Goal: Complete application form: Complete application form

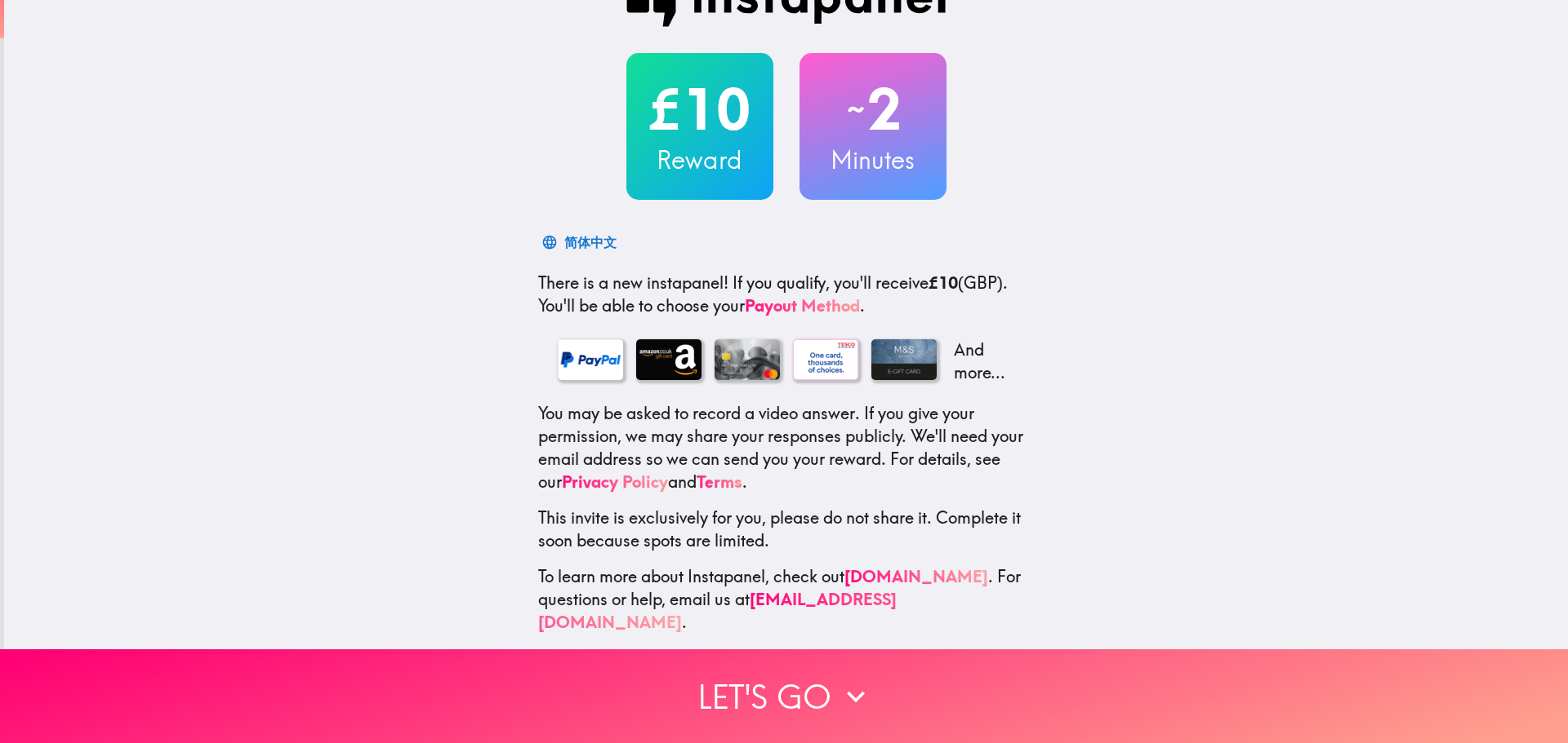
scroll to position [51, 0]
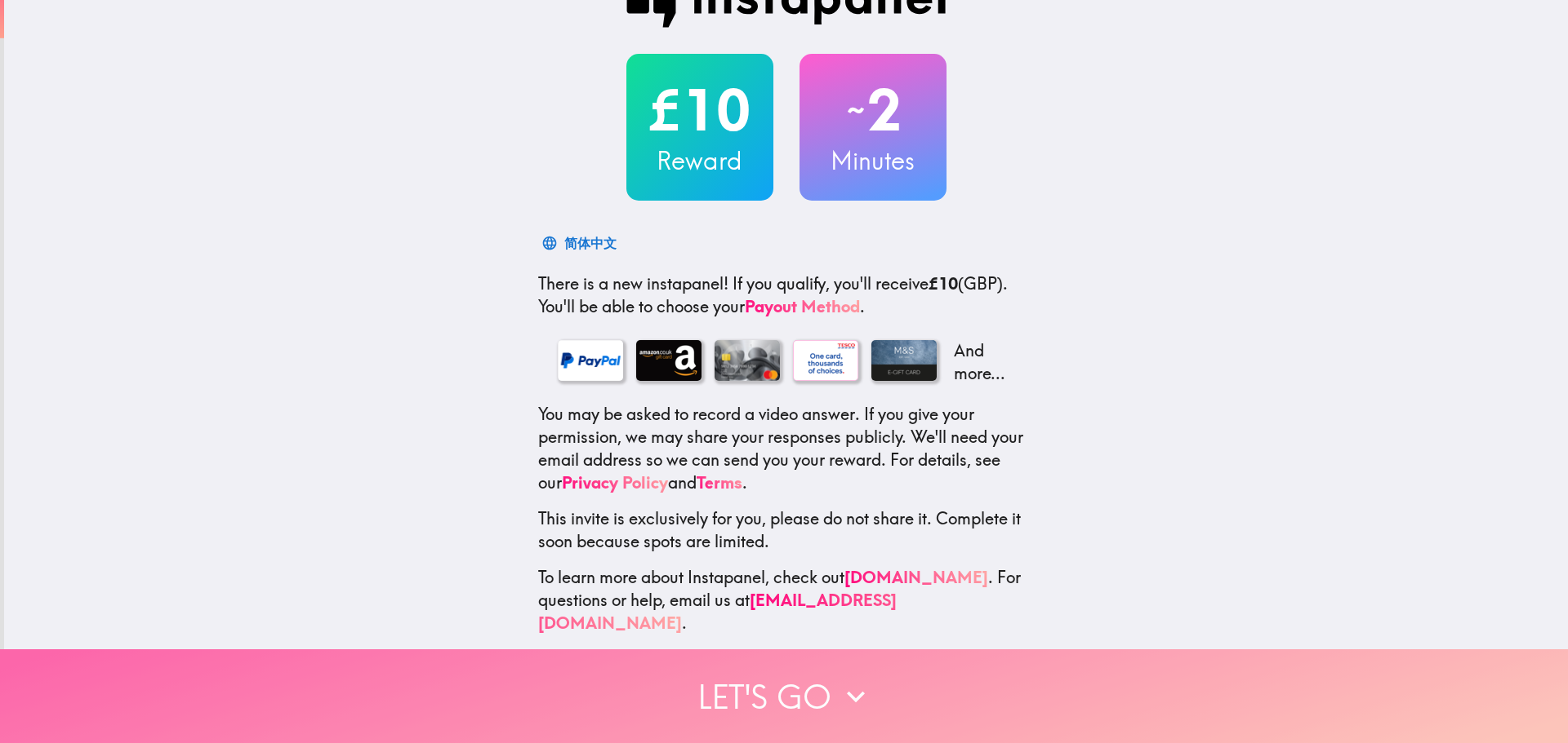
click at [836, 664] on button "Let's go" at bounding box center [784, 696] width 1568 height 93
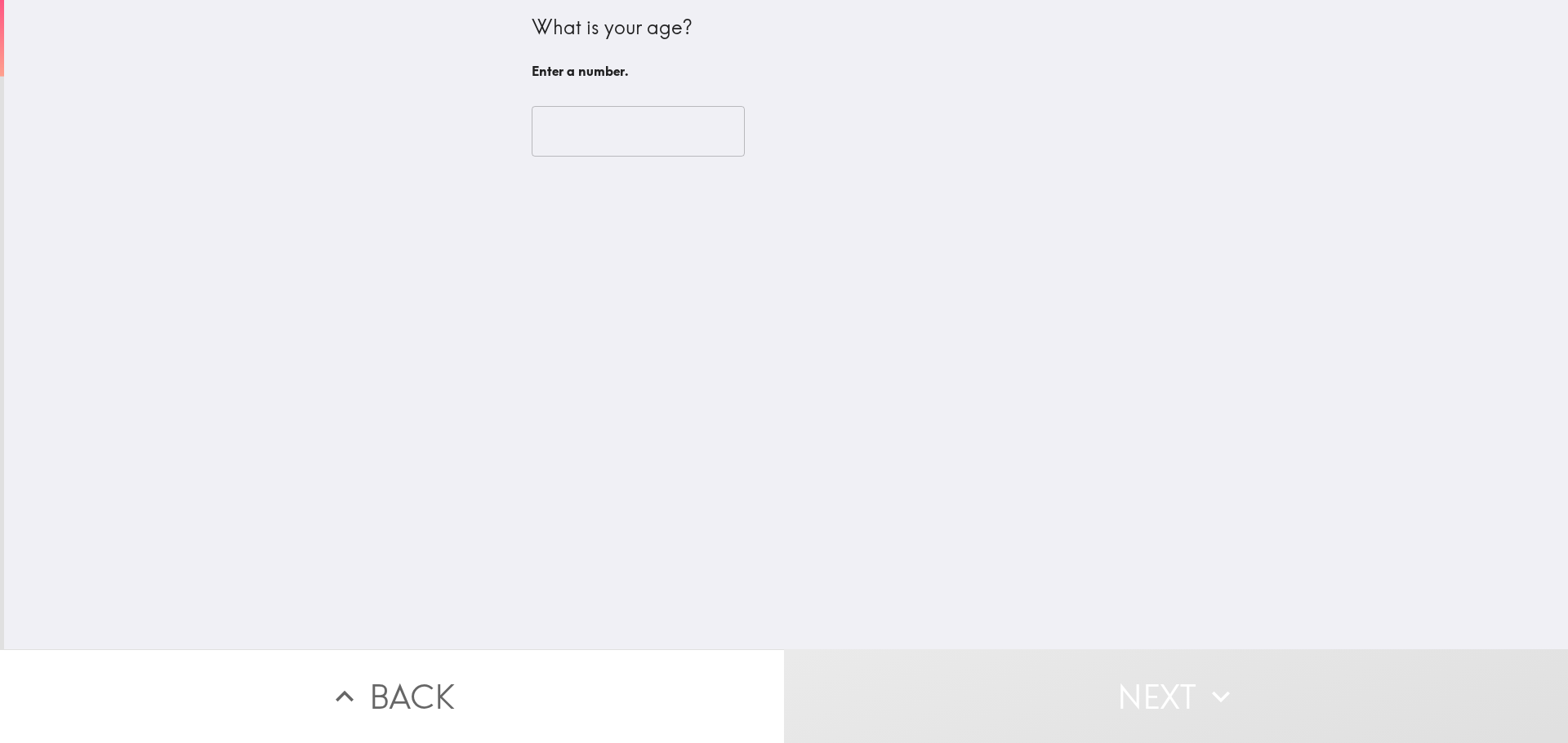
scroll to position [0, 0]
click at [650, 154] on input "number" at bounding box center [639, 131] width 213 height 51
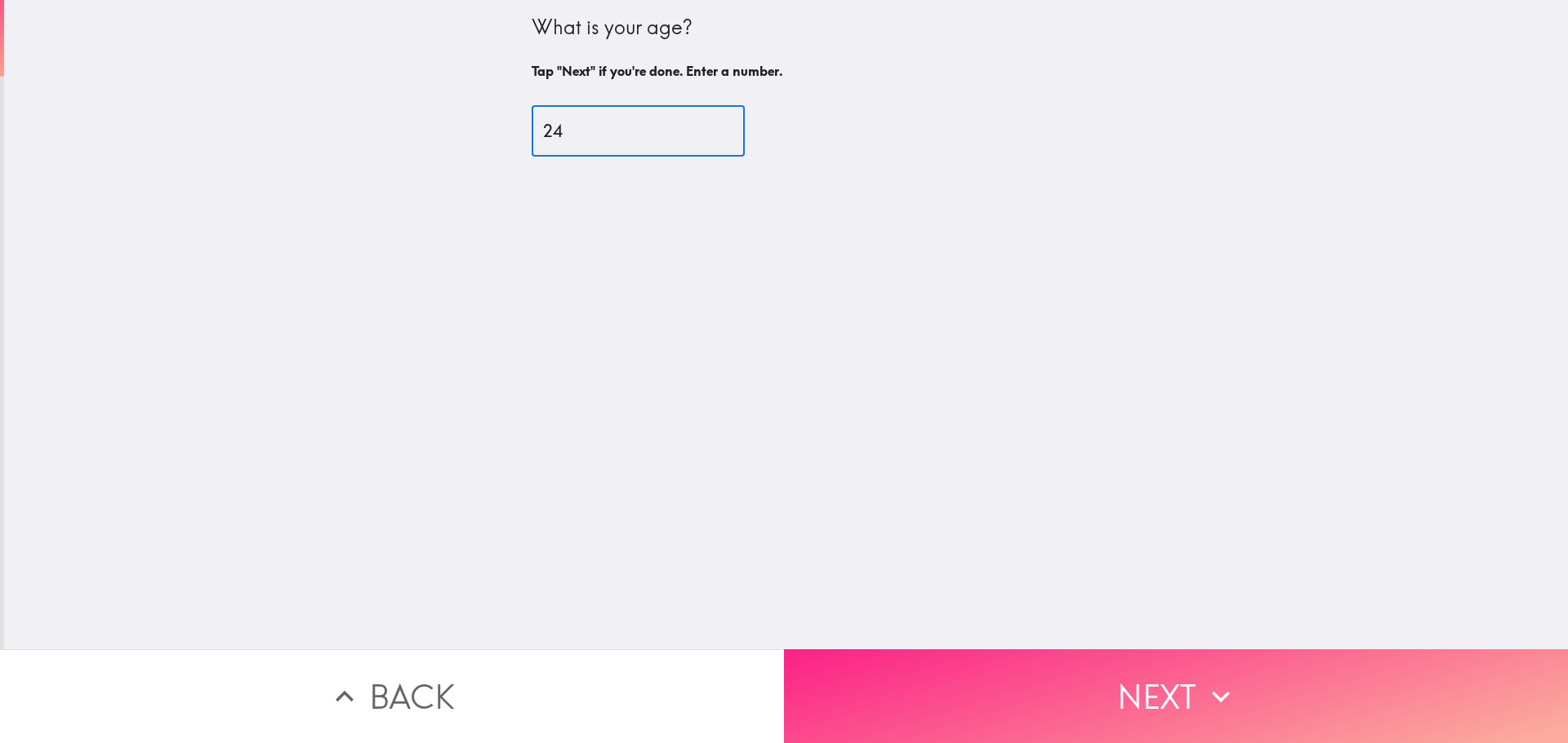
type input "24"
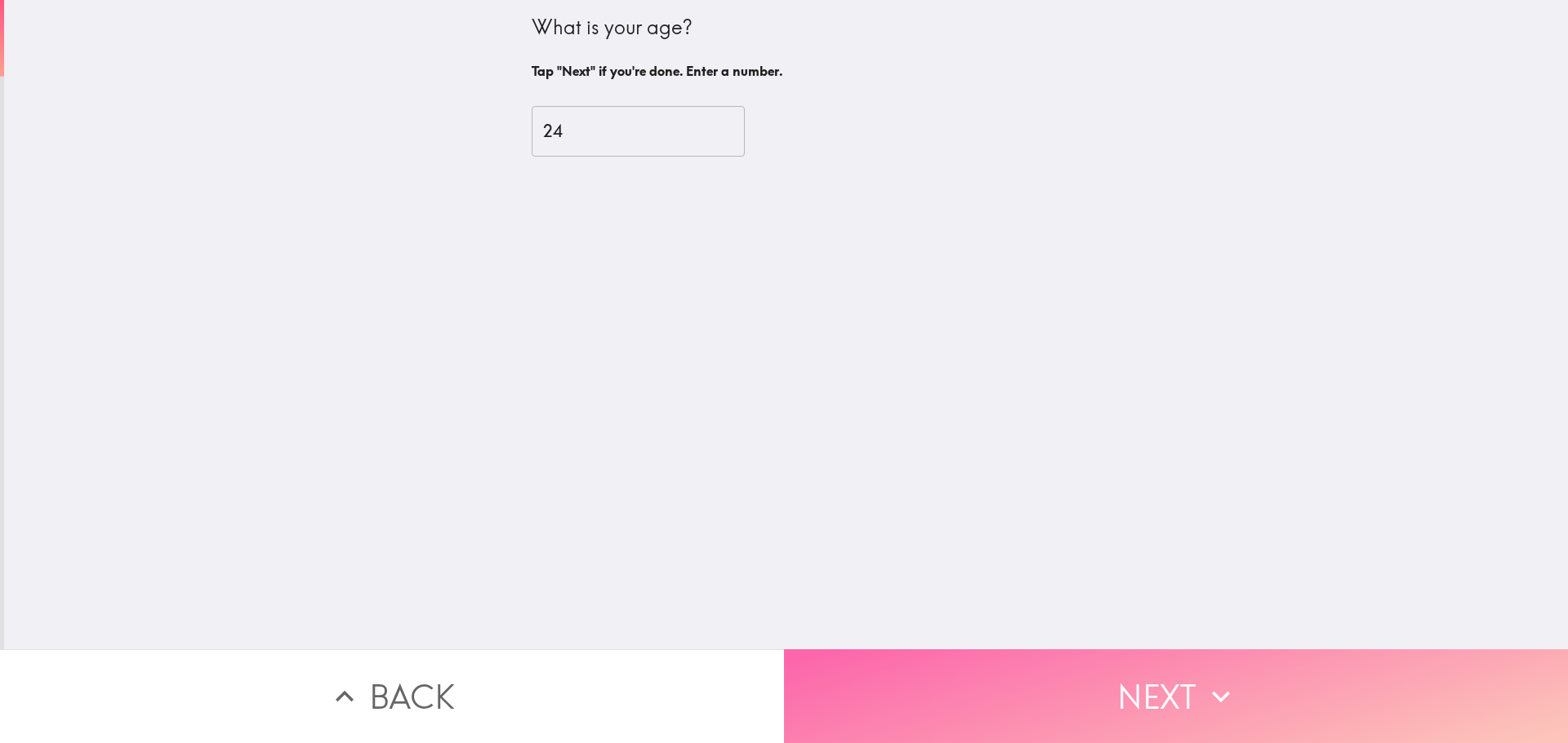
click at [1102, 682] on button "Next" at bounding box center [1176, 696] width 784 height 93
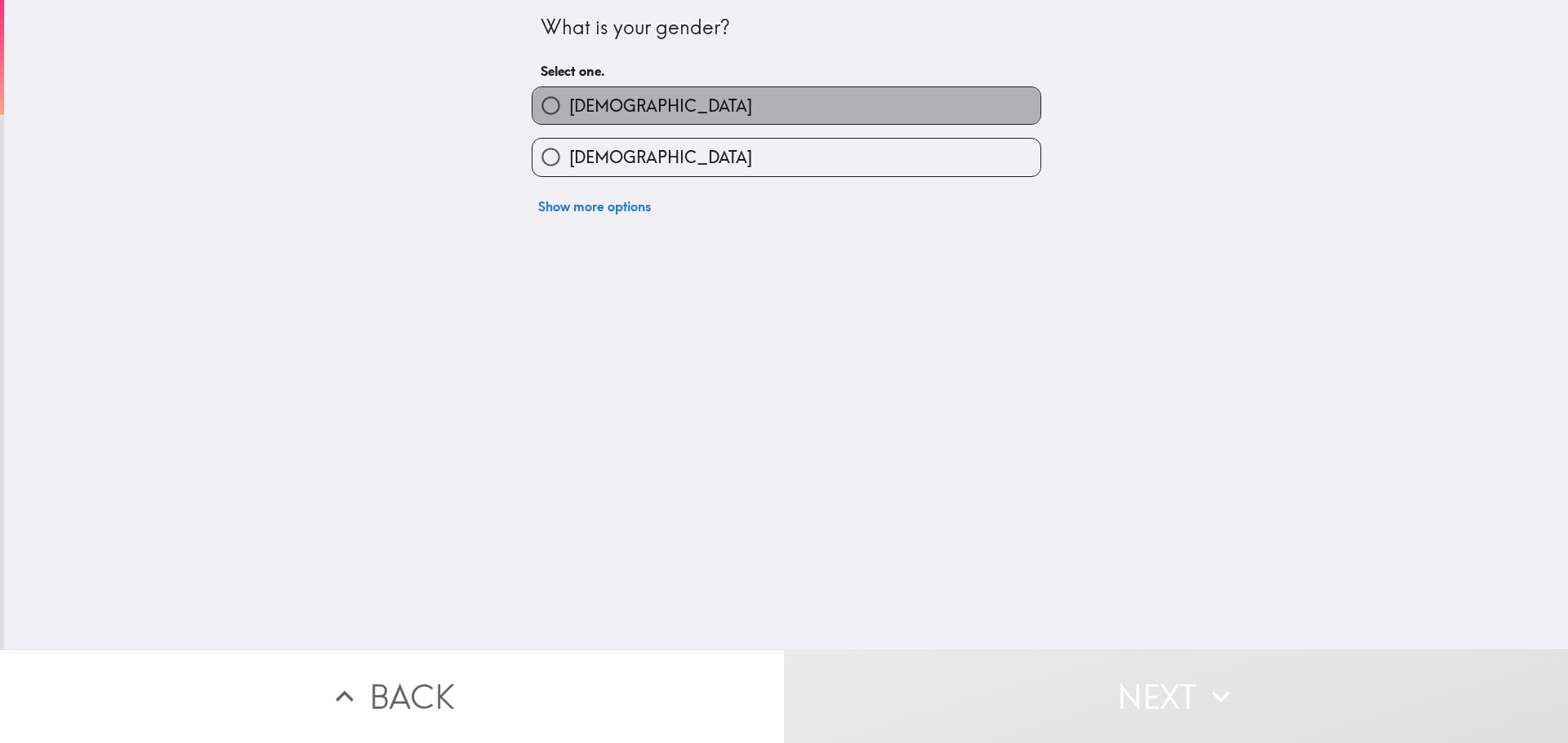
click at [676, 113] on label "[DEMOGRAPHIC_DATA]" at bounding box center [787, 105] width 508 height 37
click at [569, 113] on input "[DEMOGRAPHIC_DATA]" at bounding box center [551, 105] width 37 height 37
radio input "true"
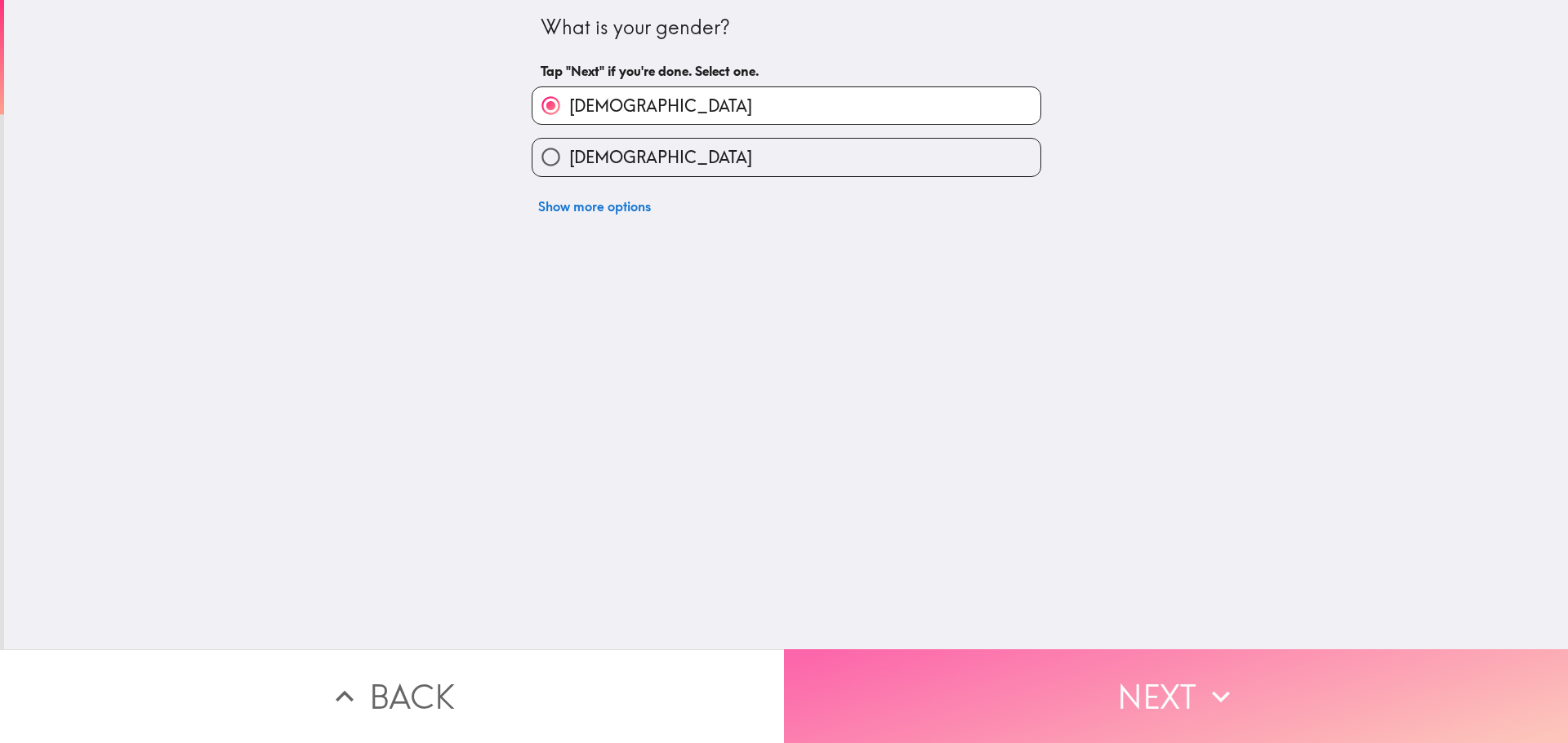
click at [1132, 705] on button "Next" at bounding box center [1176, 696] width 784 height 93
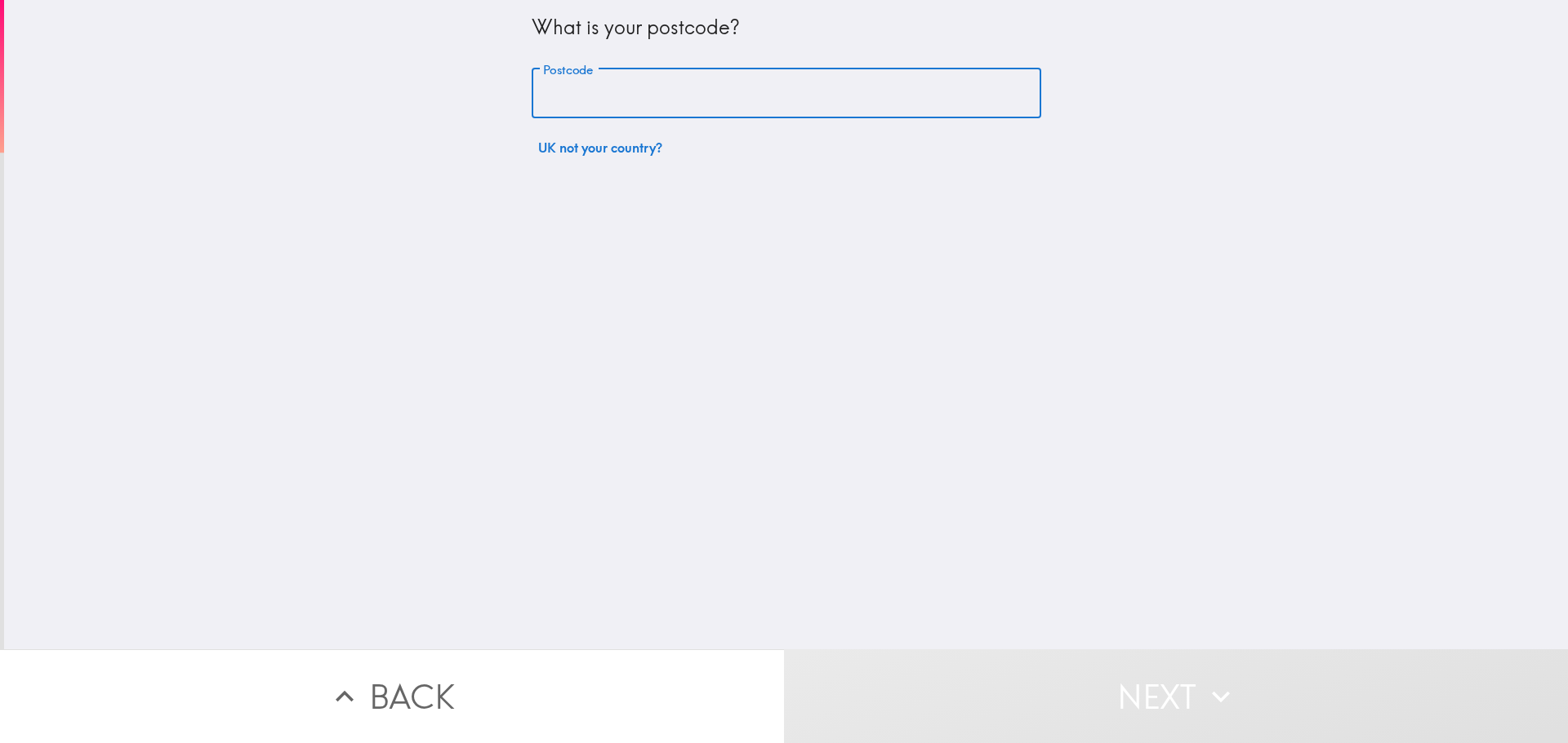
click at [639, 93] on input "Postcode" at bounding box center [786, 94] width 509 height 51
type input "N19 4RE"
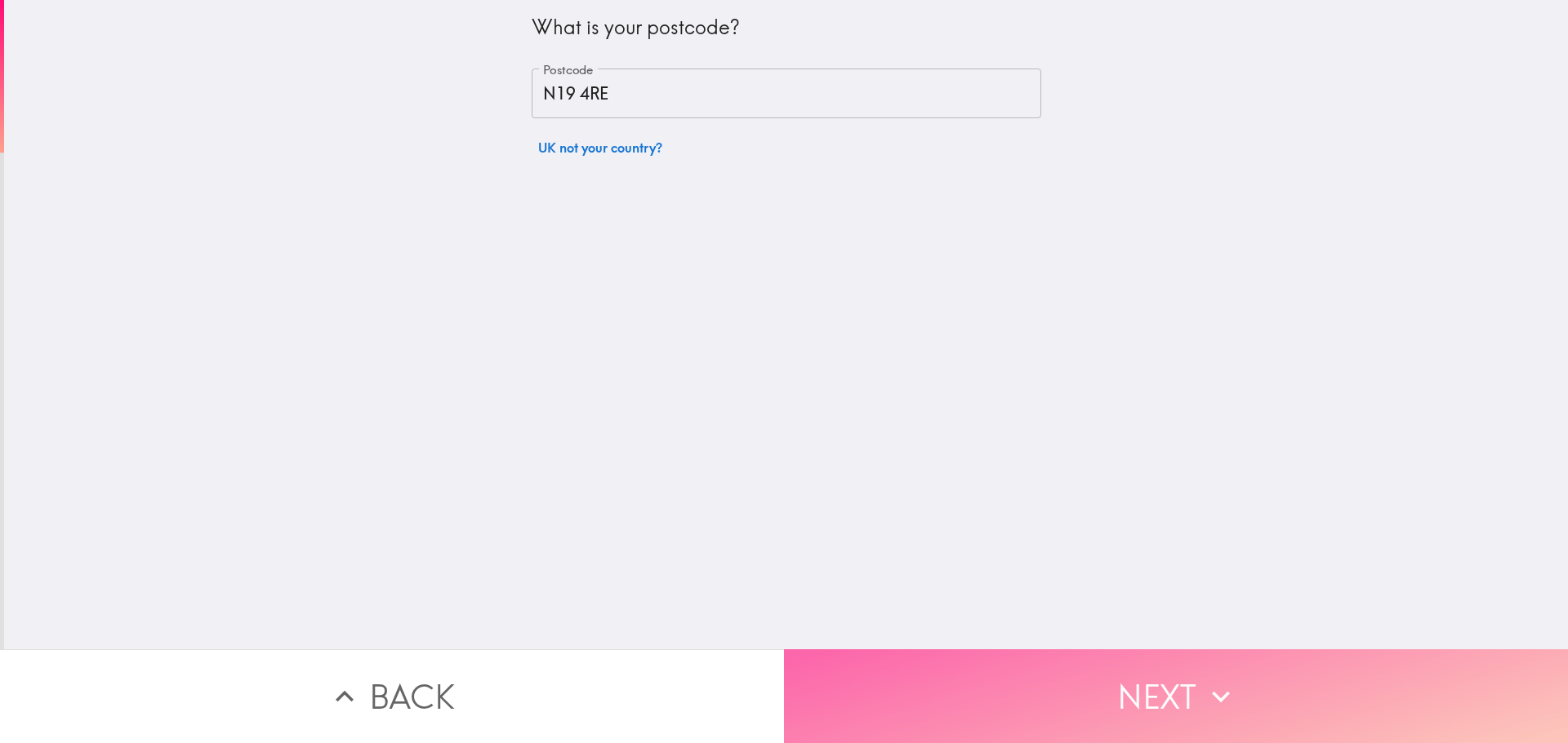
click at [1100, 680] on button "Next" at bounding box center [1176, 696] width 784 height 93
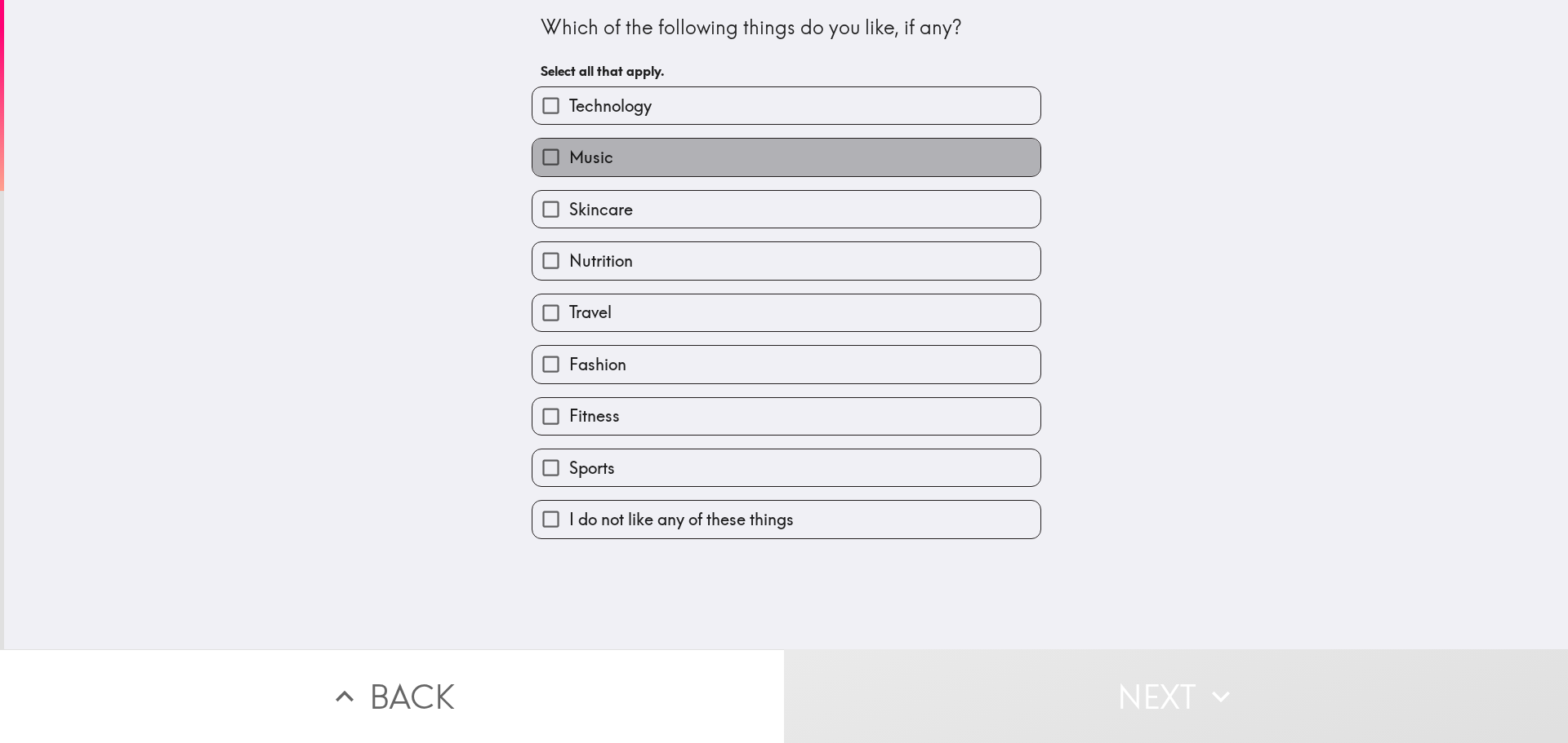
click at [741, 169] on label "Music" at bounding box center [787, 157] width 508 height 37
click at [569, 169] on input "Music" at bounding box center [551, 157] width 37 height 37
checkbox input "true"
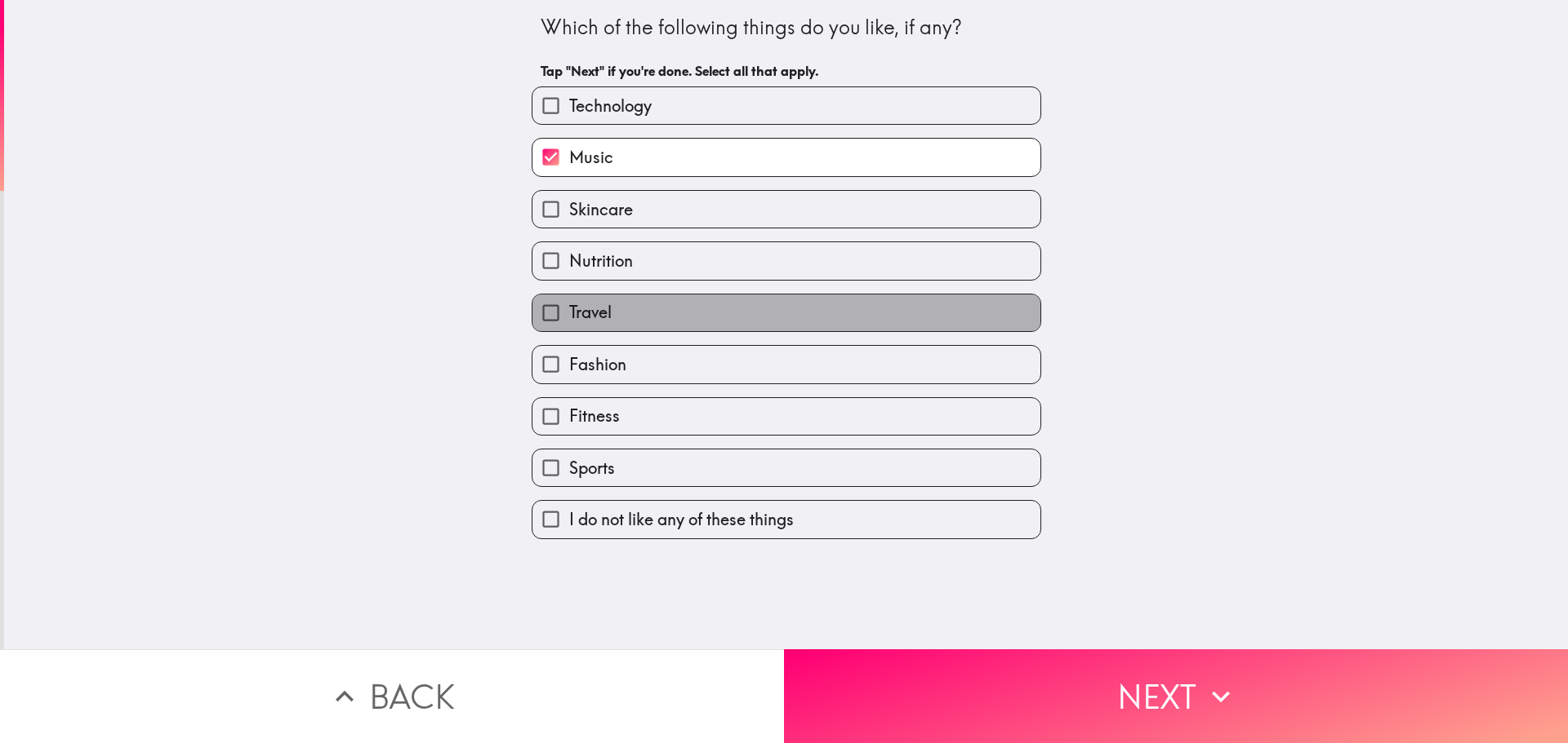
click at [682, 320] on label "Travel" at bounding box center [787, 312] width 508 height 37
click at [569, 320] on input "Travel" at bounding box center [551, 312] width 37 height 37
checkbox input "true"
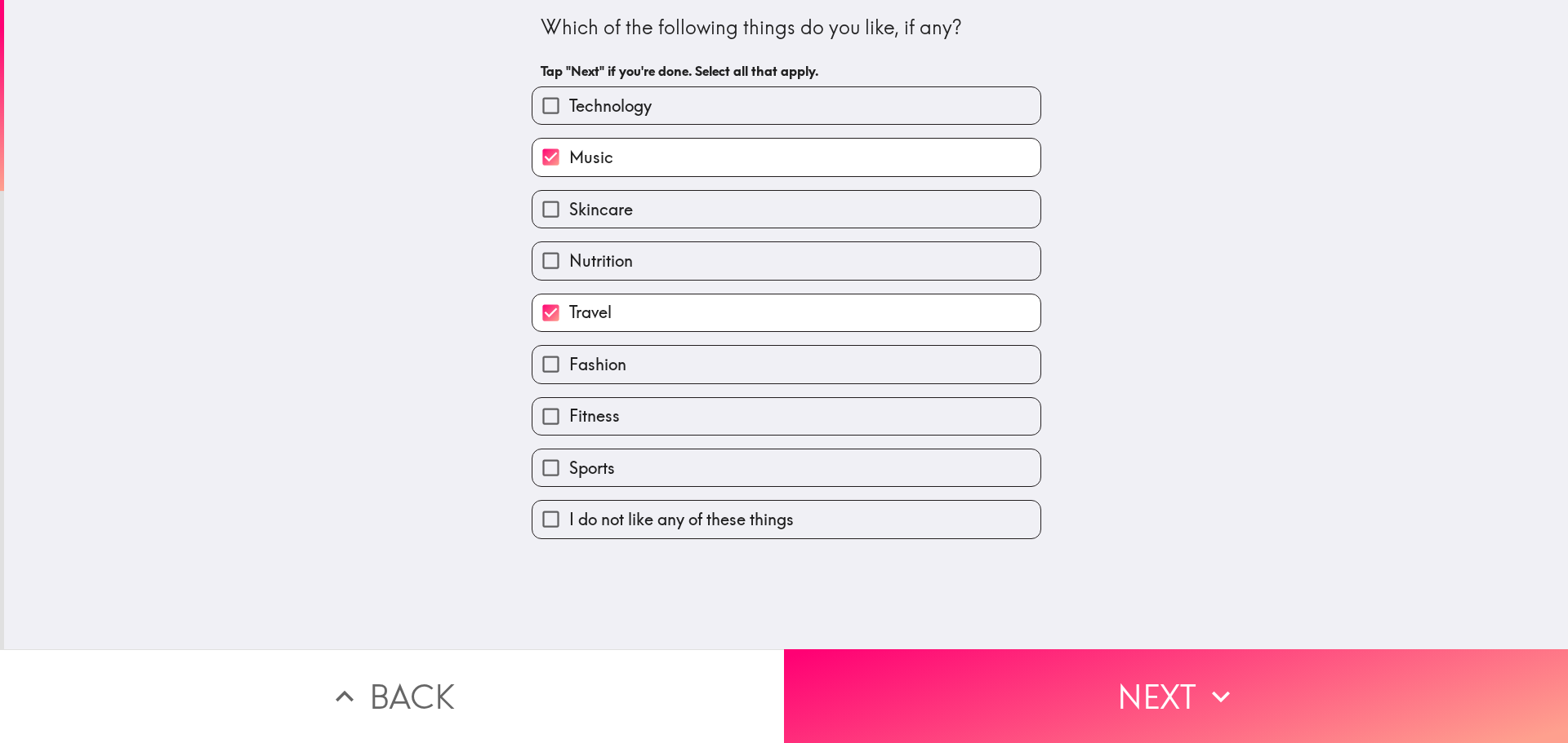
click at [654, 434] on label "Fitness" at bounding box center [787, 416] width 508 height 37
click at [569, 434] on input "Fitness" at bounding box center [551, 416] width 37 height 37
checkbox input "true"
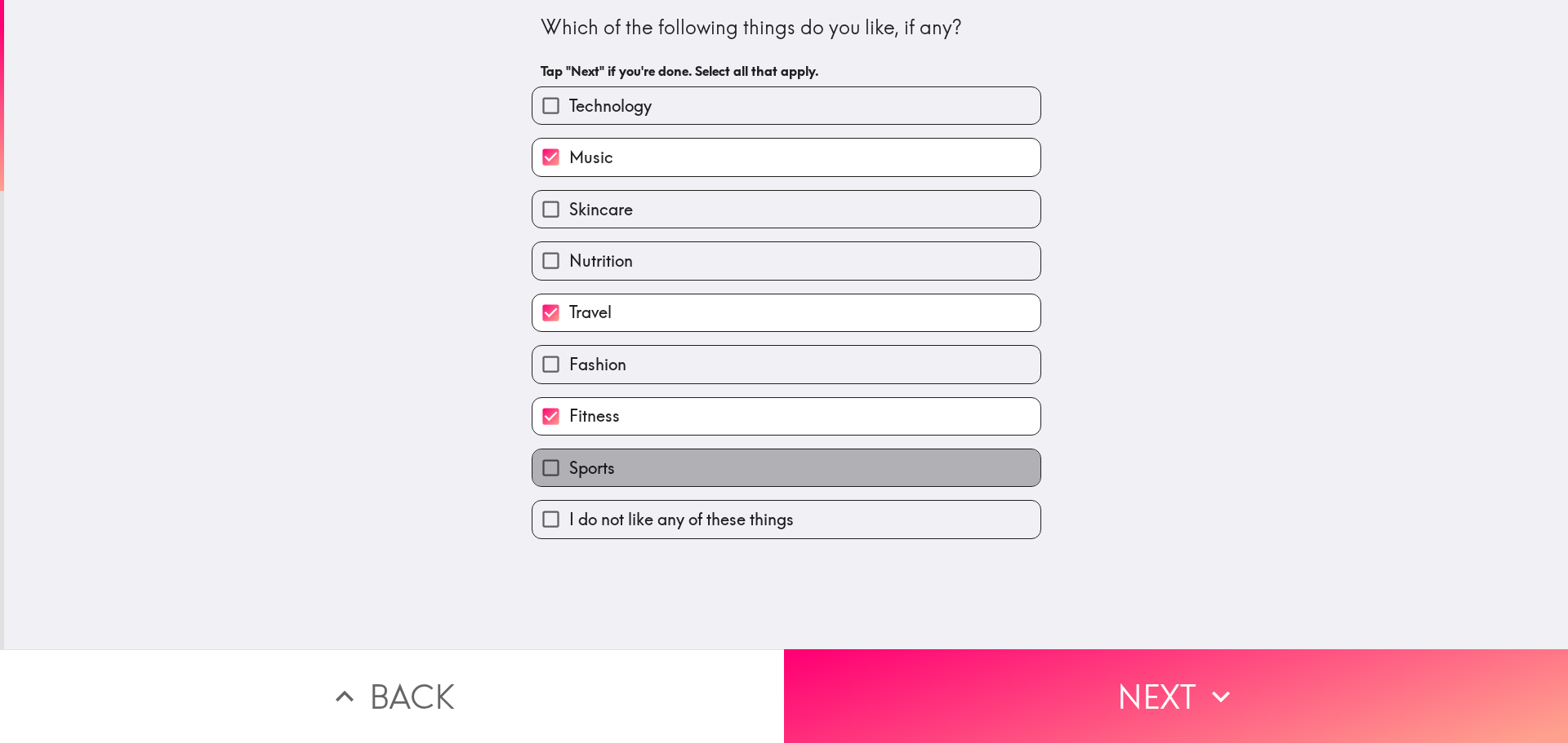
click at [649, 475] on label "Sports" at bounding box center [787, 467] width 508 height 37
click at [569, 475] on input "Sports" at bounding box center [551, 467] width 37 height 37
checkbox input "true"
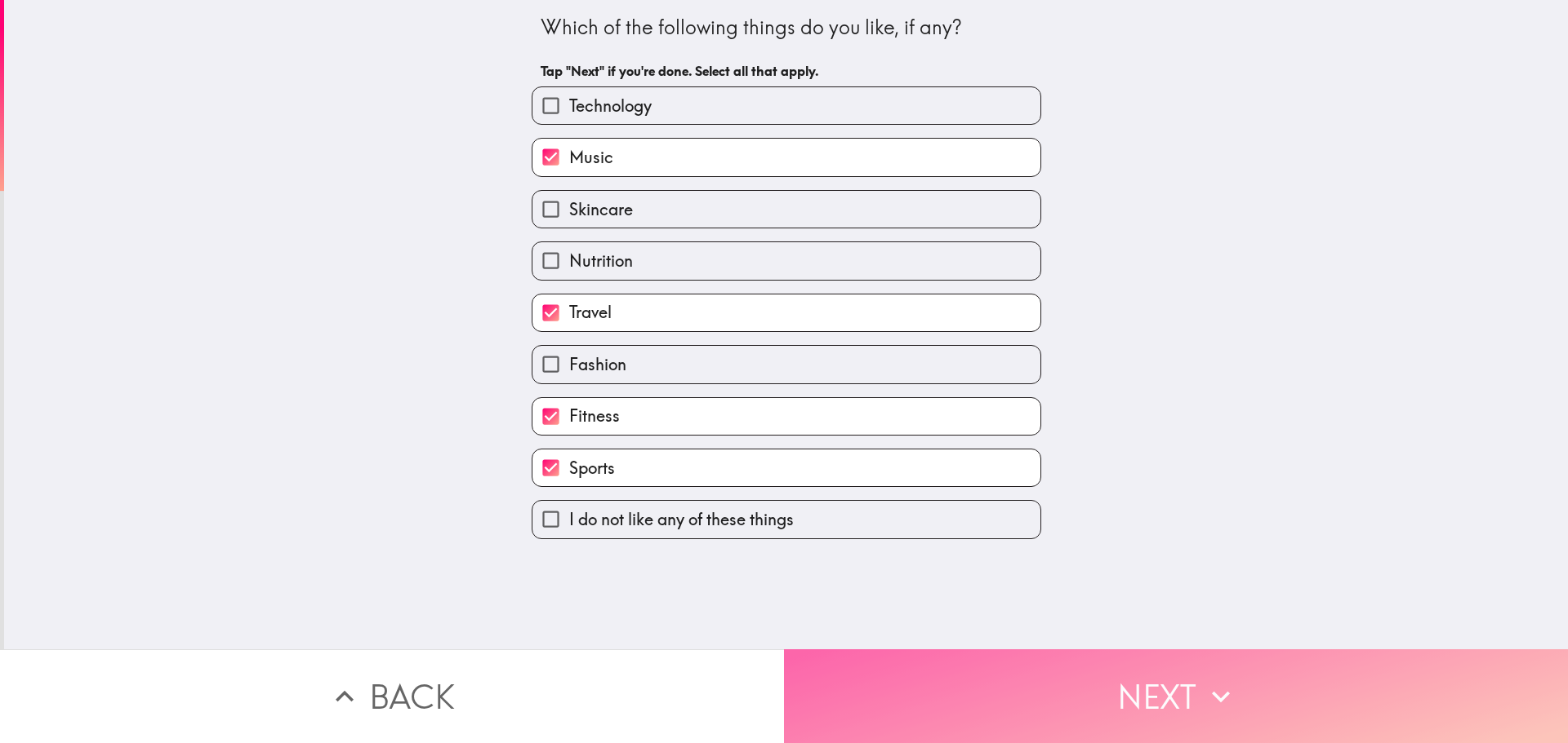
click at [1014, 650] on button "Next" at bounding box center [1176, 696] width 784 height 93
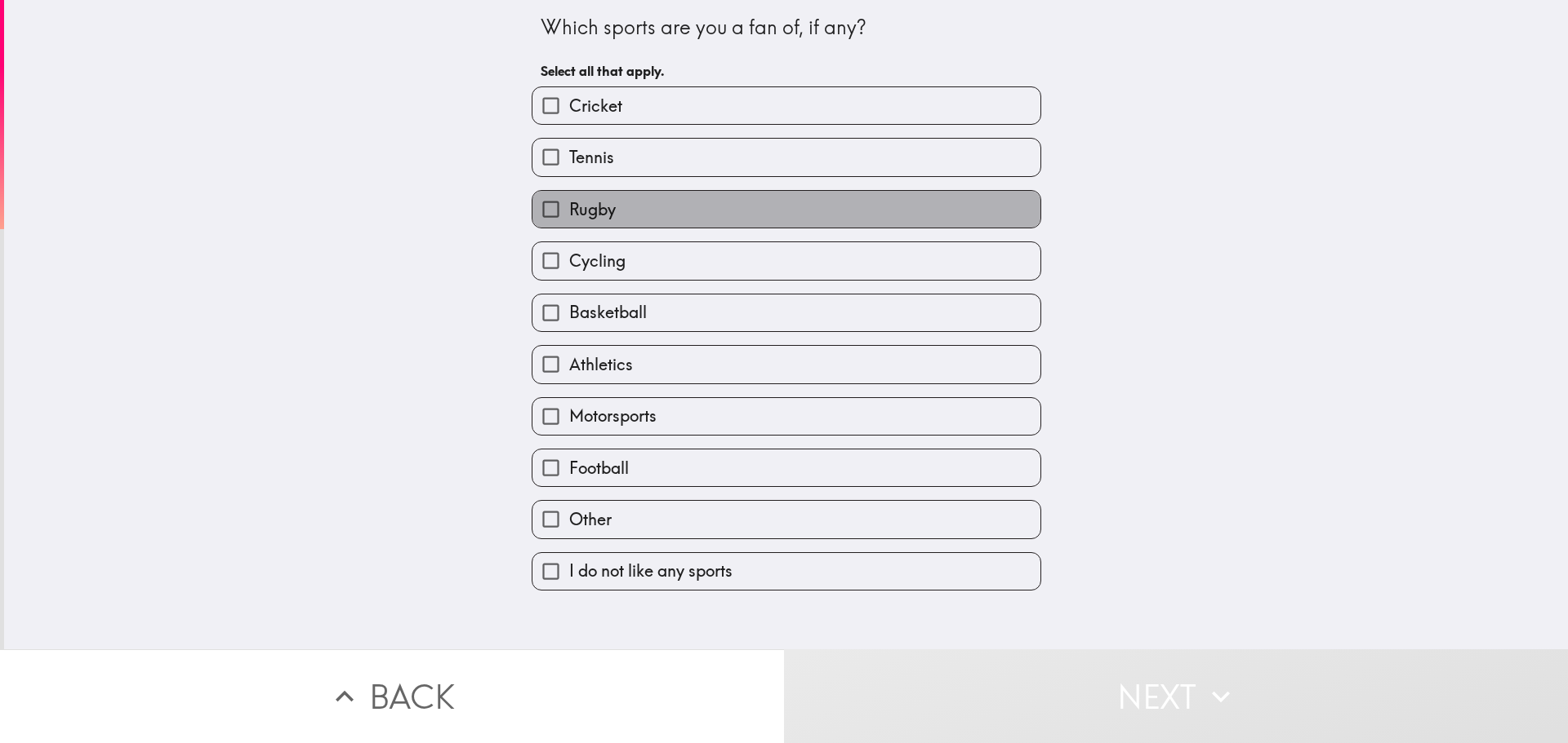
click at [773, 200] on label "Rugby" at bounding box center [787, 209] width 508 height 37
click at [569, 200] on input "Rugby" at bounding box center [551, 209] width 37 height 37
checkbox input "true"
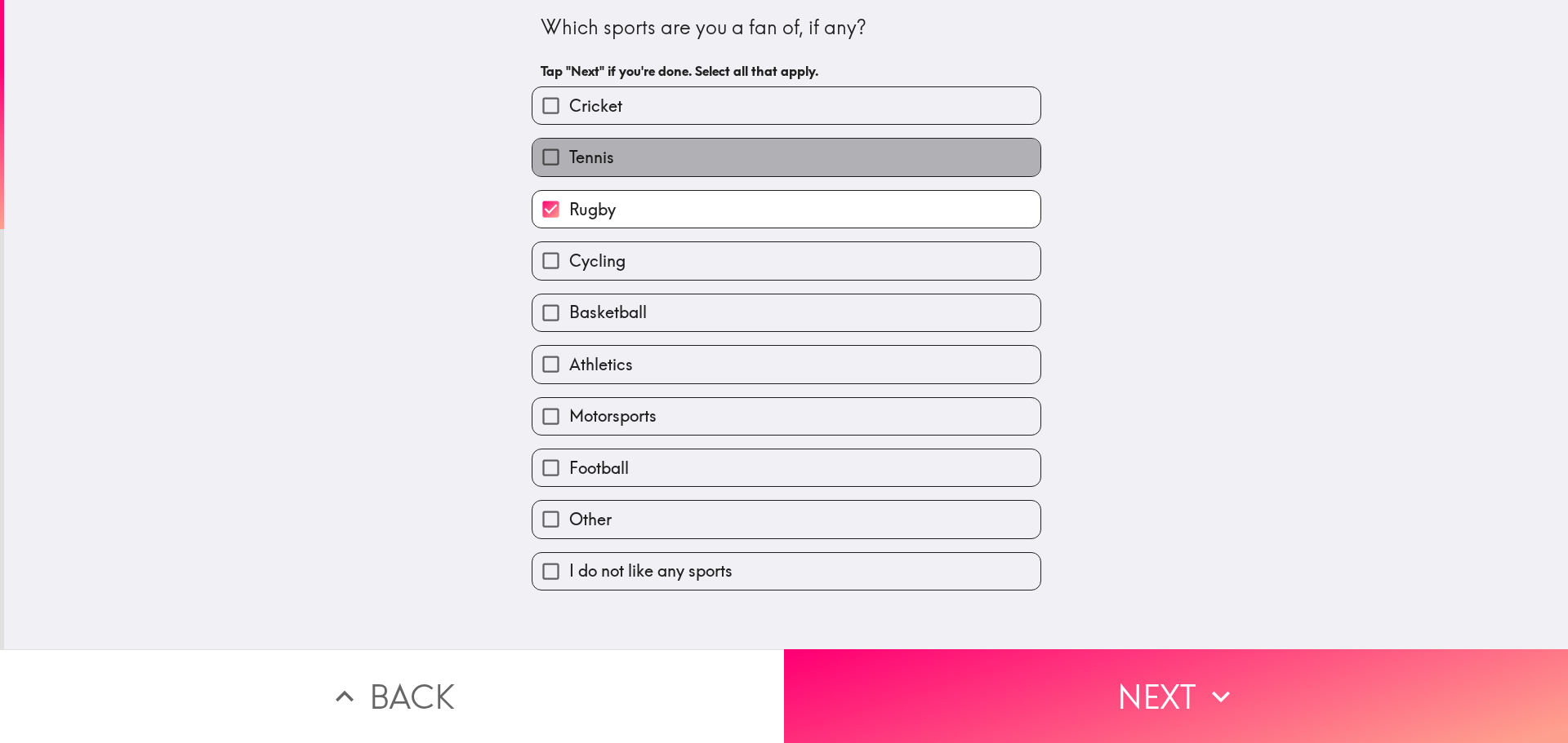
click at [745, 148] on label "Tennis" at bounding box center [787, 157] width 508 height 37
click at [569, 148] on input "Tennis" at bounding box center [551, 157] width 37 height 37
checkbox input "true"
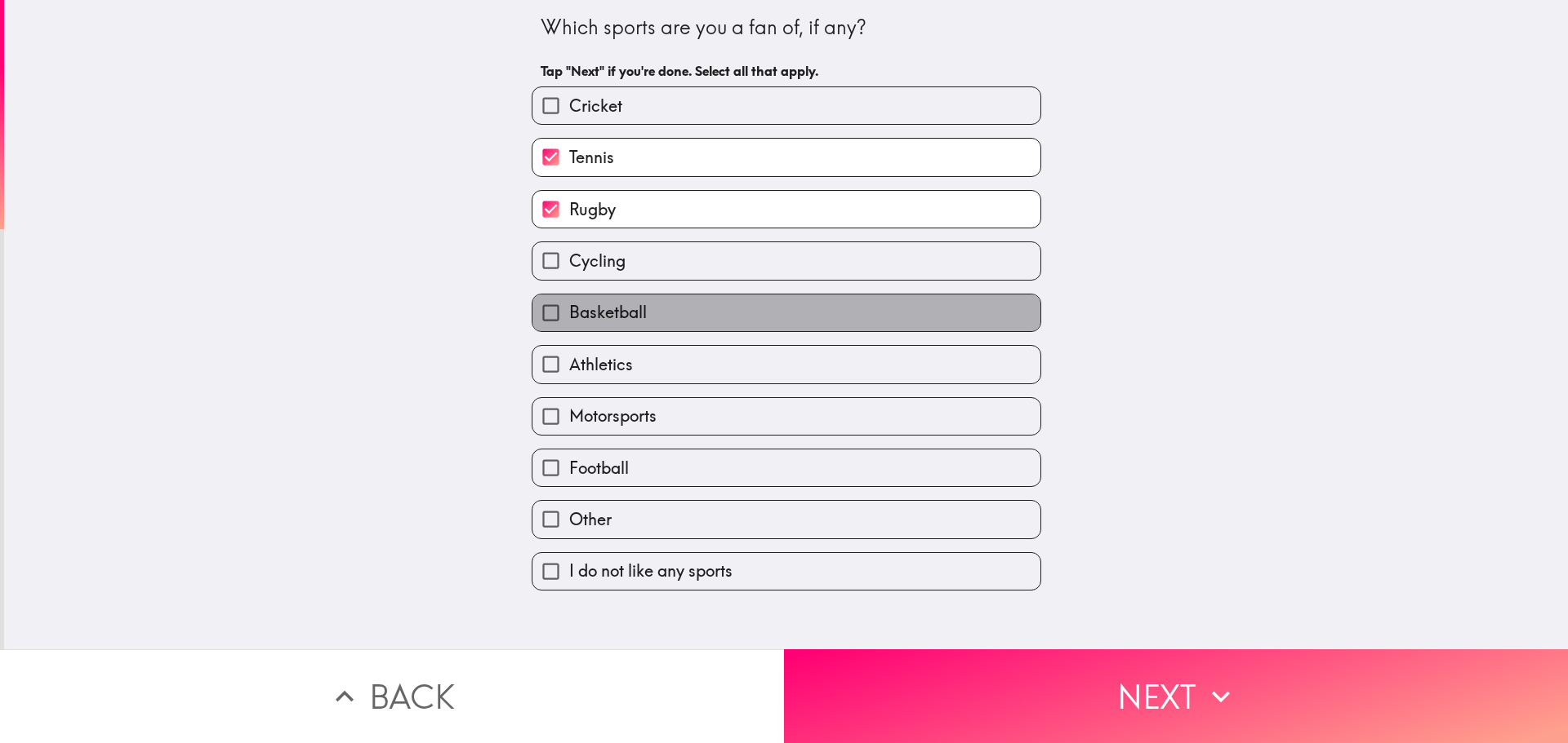
click at [680, 313] on label "Basketball" at bounding box center [787, 312] width 508 height 37
click at [569, 313] on input "Basketball" at bounding box center [551, 312] width 37 height 37
checkbox input "true"
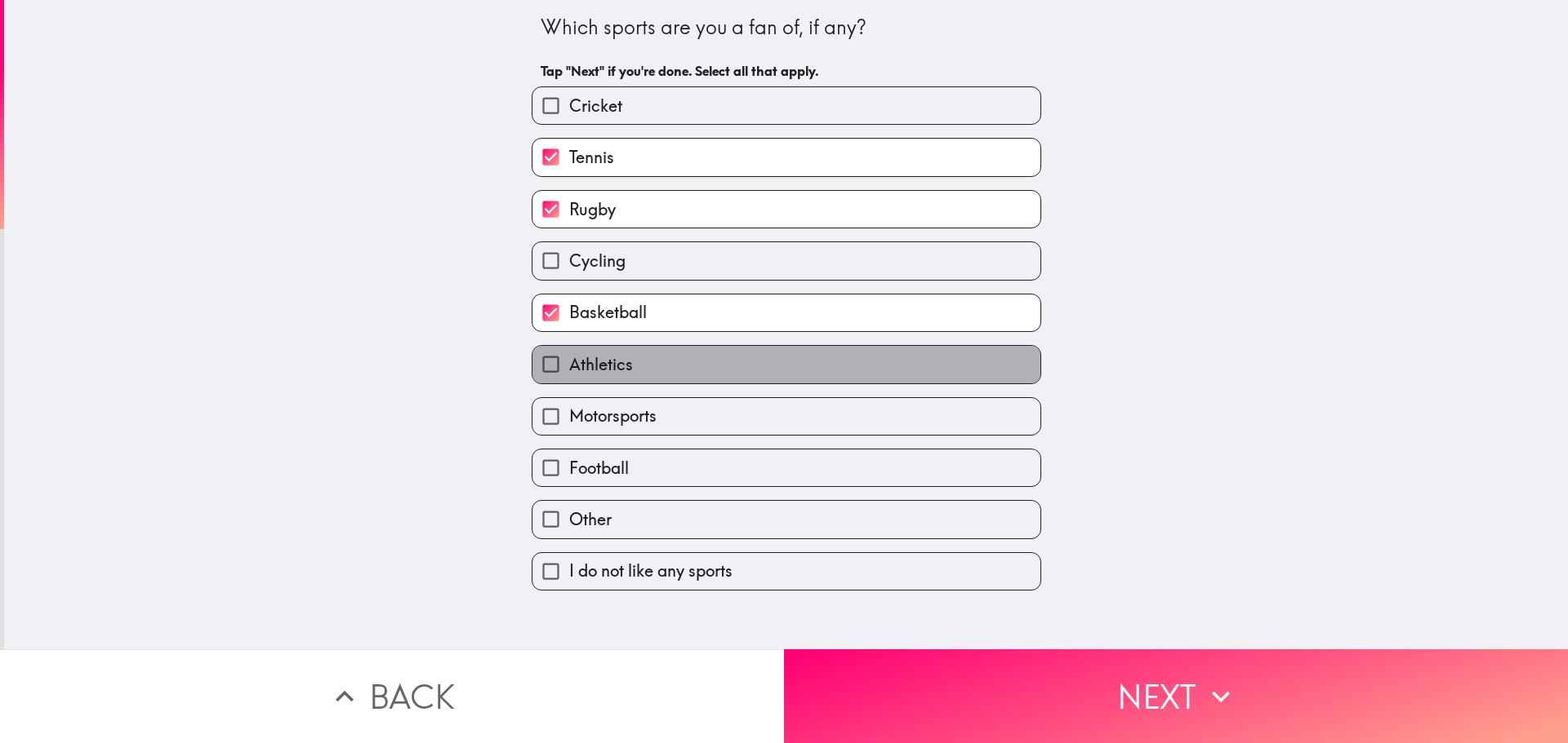
click at [652, 381] on label "Athletics" at bounding box center [787, 364] width 508 height 37
click at [569, 381] on input "Athletics" at bounding box center [551, 364] width 37 height 37
checkbox input "true"
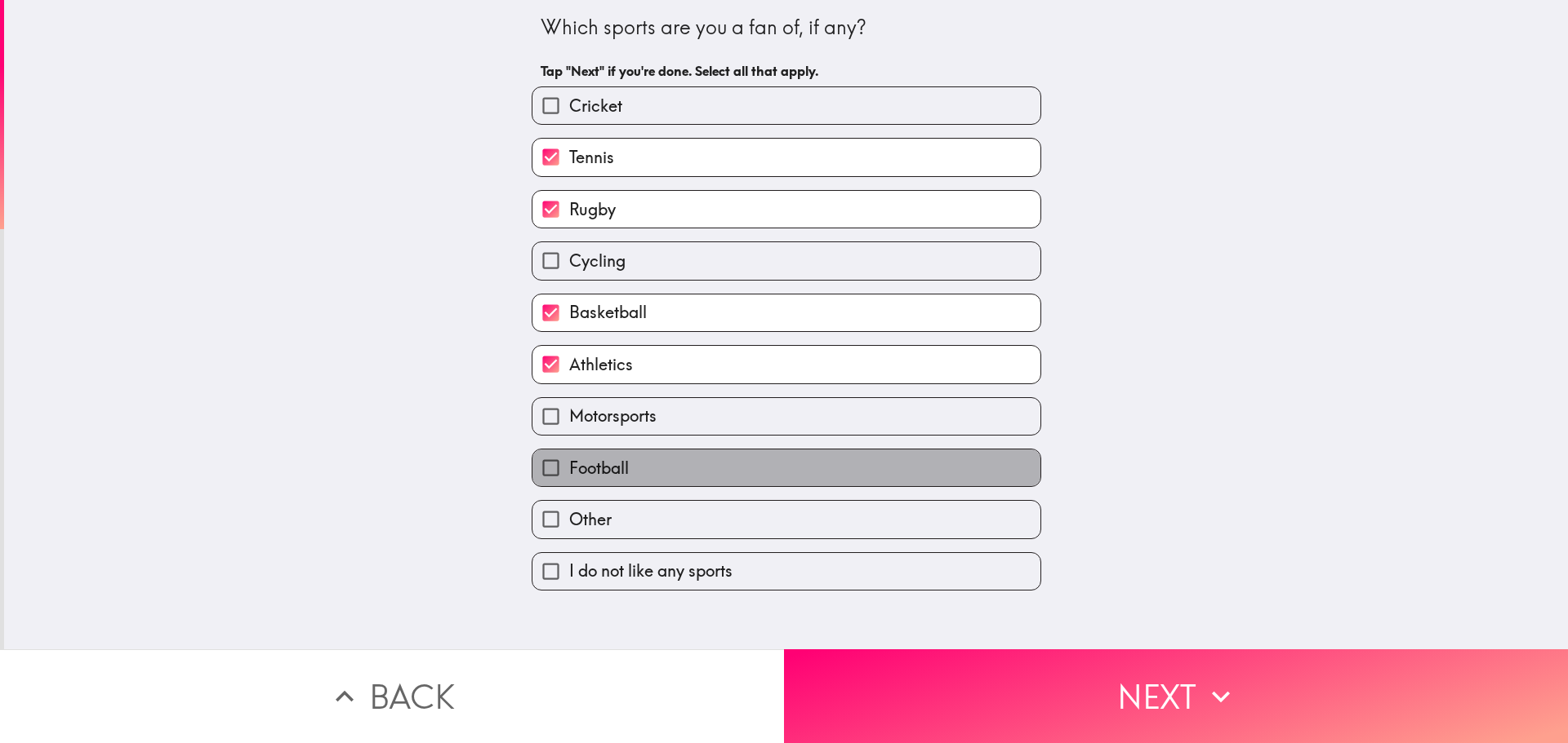
click at [646, 468] on label "Football" at bounding box center [787, 467] width 508 height 37
click at [569, 468] on input "Football" at bounding box center [551, 467] width 37 height 37
checkbox input "true"
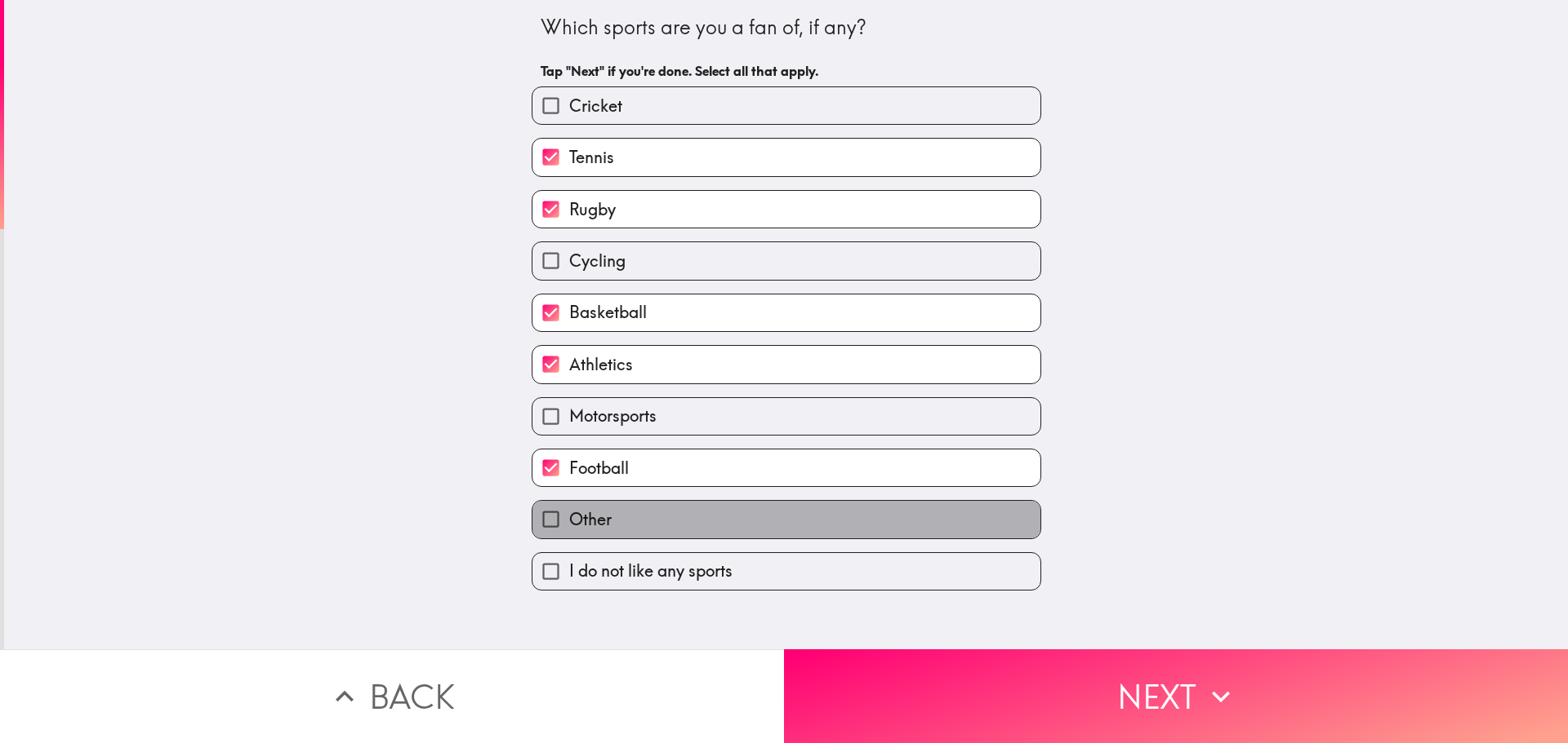
click at [634, 515] on label "Other" at bounding box center [787, 519] width 508 height 37
click at [569, 515] on input "Other" at bounding box center [551, 519] width 37 height 37
checkbox input "true"
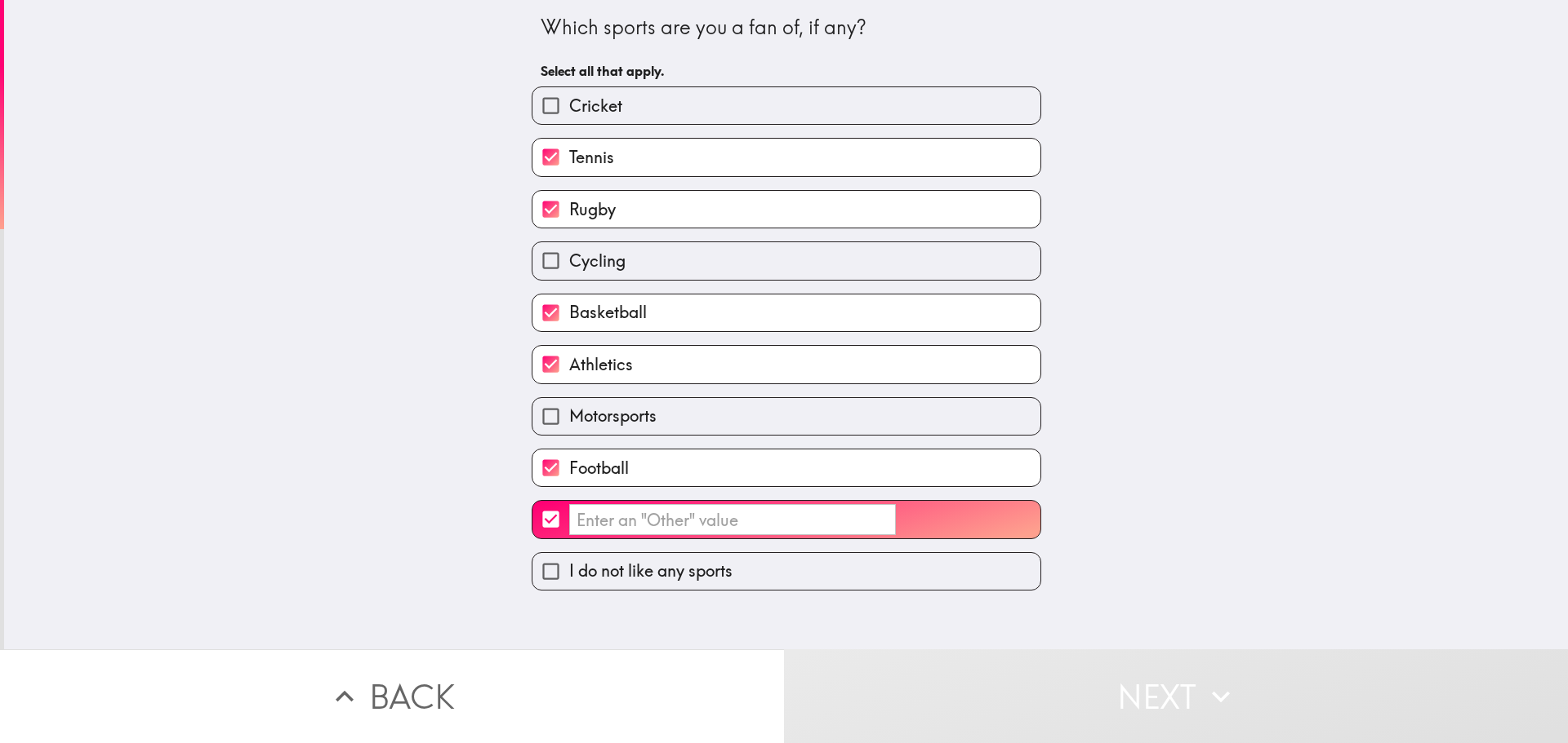
click at [635, 532] on input "​" at bounding box center [732, 520] width 327 height 32
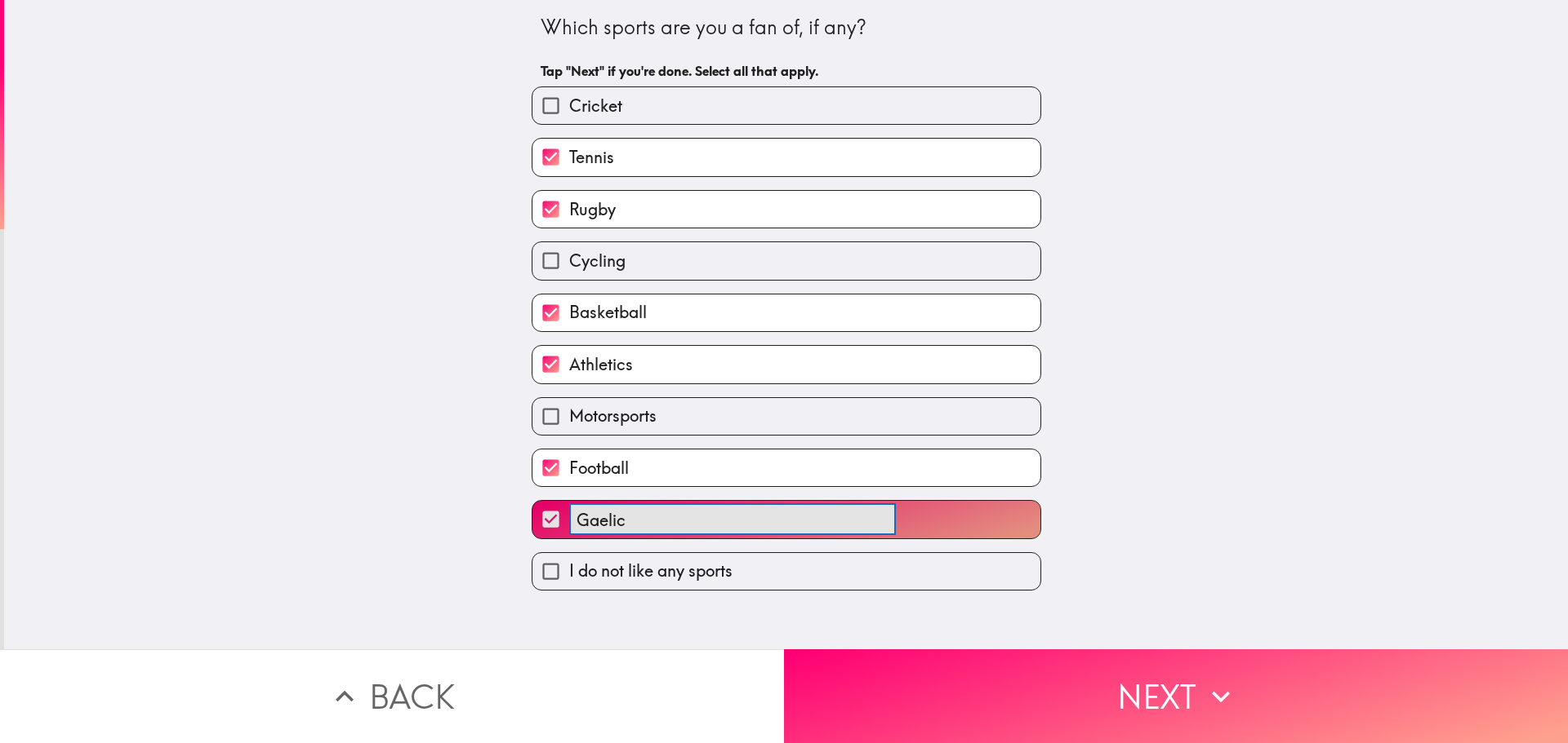
click at [533, 501] on button "Gaelic ​" at bounding box center [787, 519] width 508 height 37
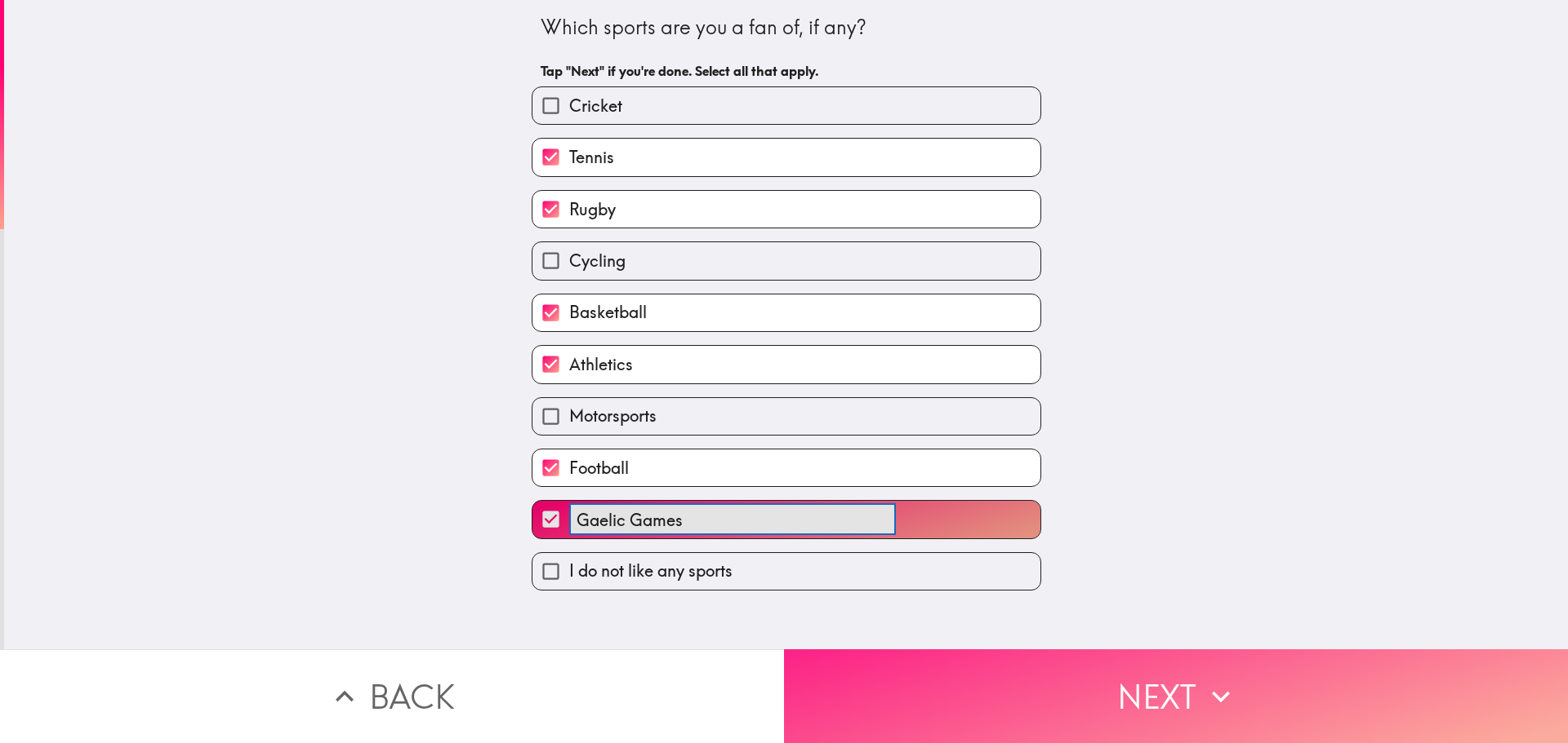
type input "Gaelic Games"
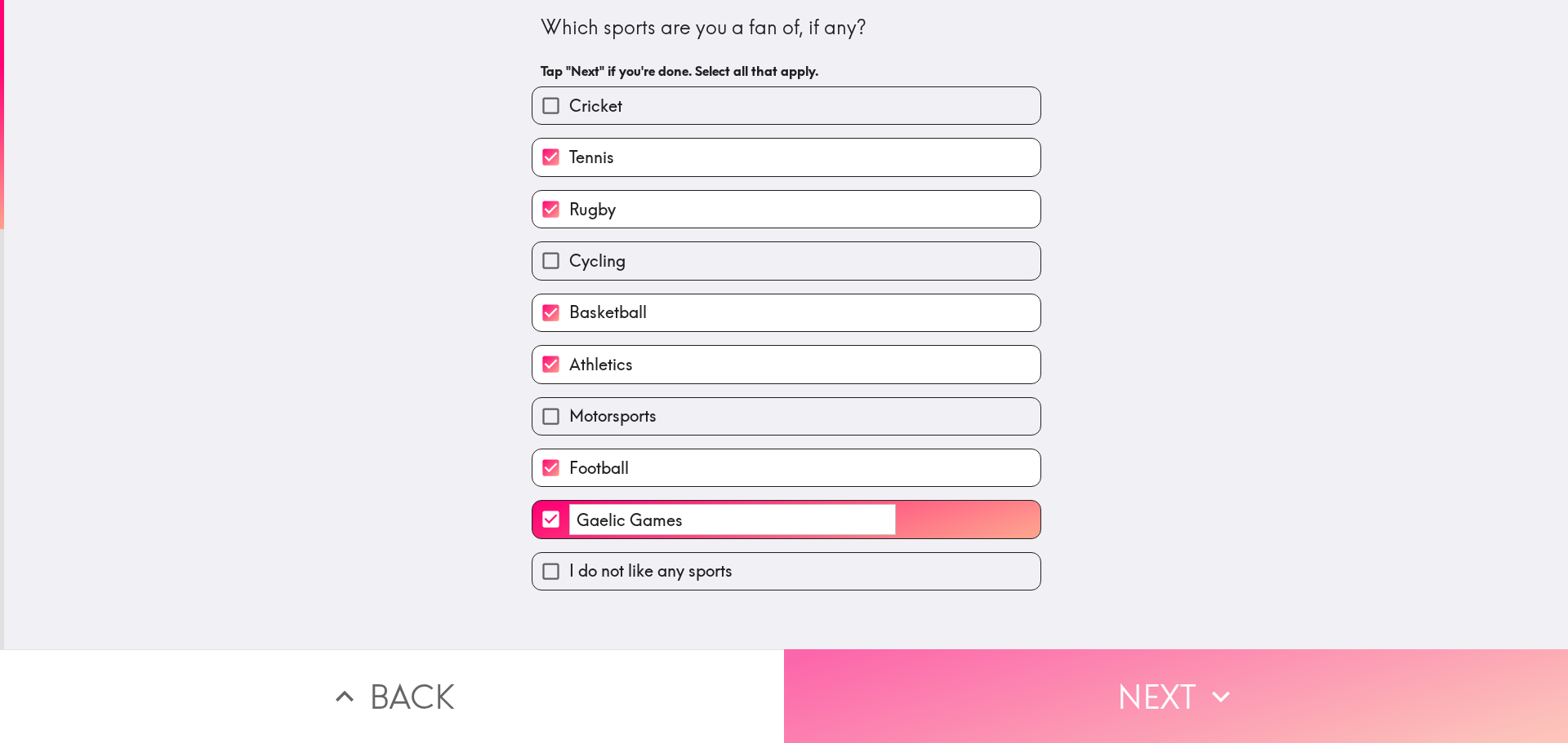
click at [968, 677] on button "Next" at bounding box center [1176, 696] width 784 height 93
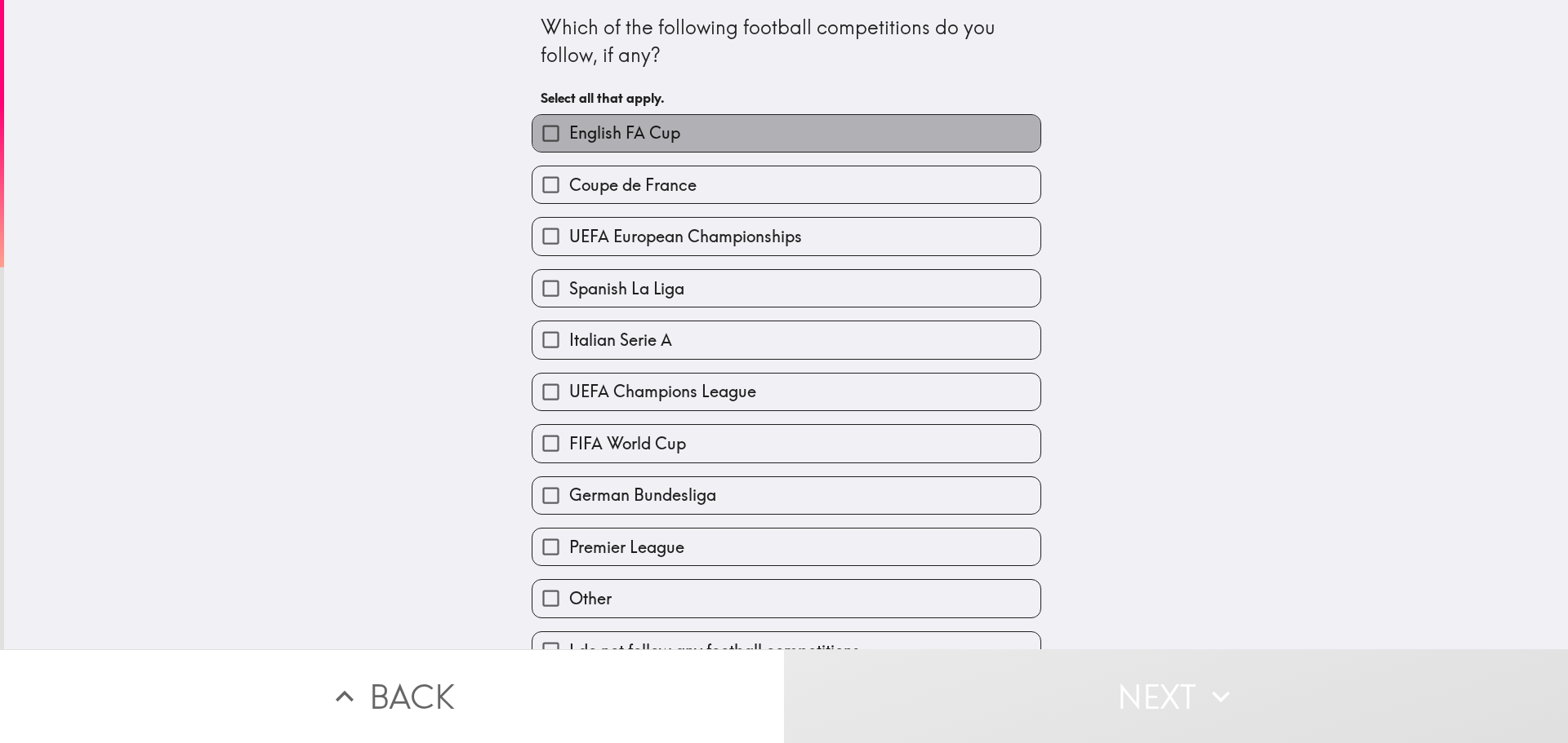
click at [732, 136] on label "English FA Cup" at bounding box center [787, 133] width 508 height 37
click at [569, 136] on input "English FA Cup" at bounding box center [551, 133] width 37 height 37
checkbox input "true"
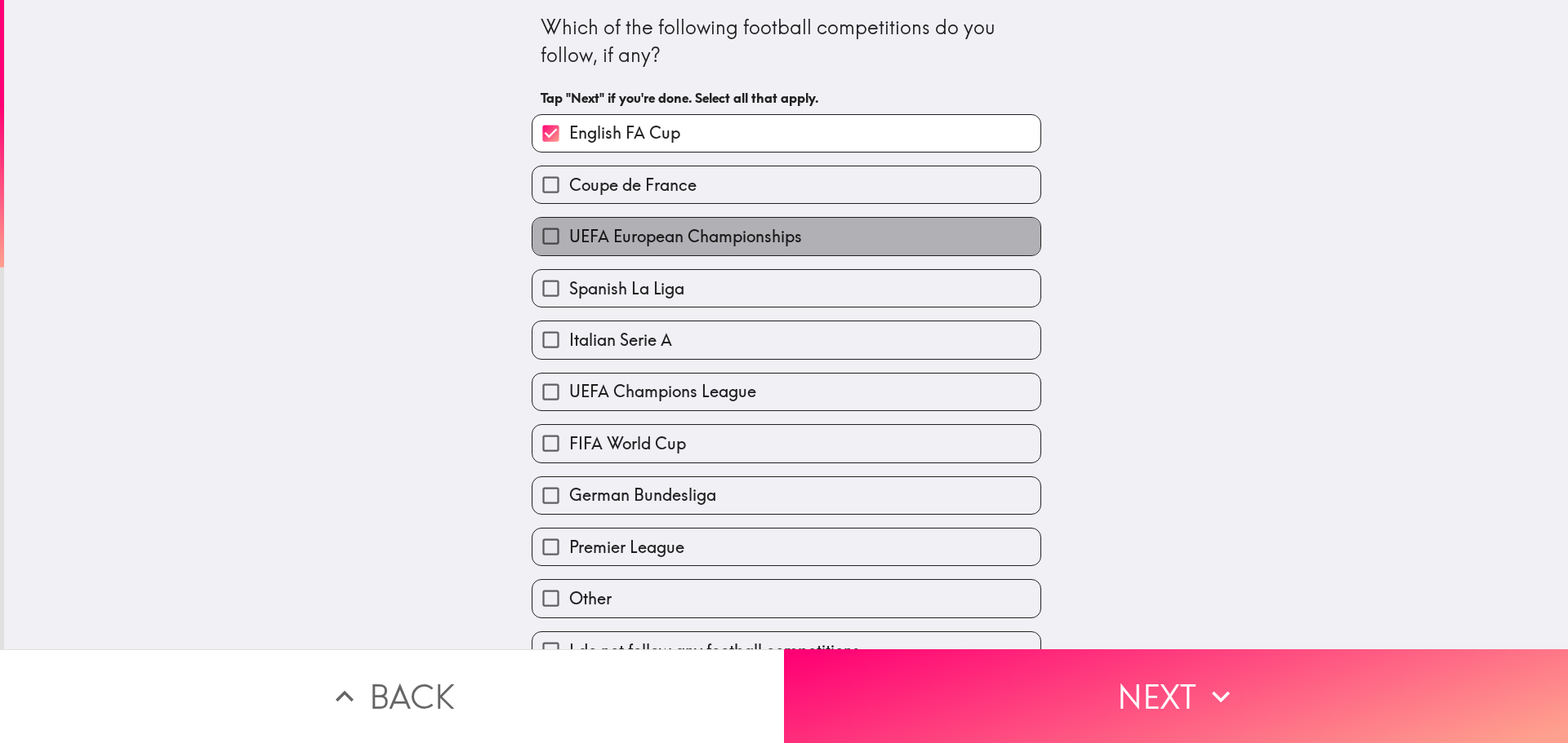
click at [713, 231] on span "UEFA European Championships" at bounding box center [685, 237] width 232 height 23
click at [569, 231] on input "UEFA European Championships" at bounding box center [551, 236] width 37 height 37
checkbox input "true"
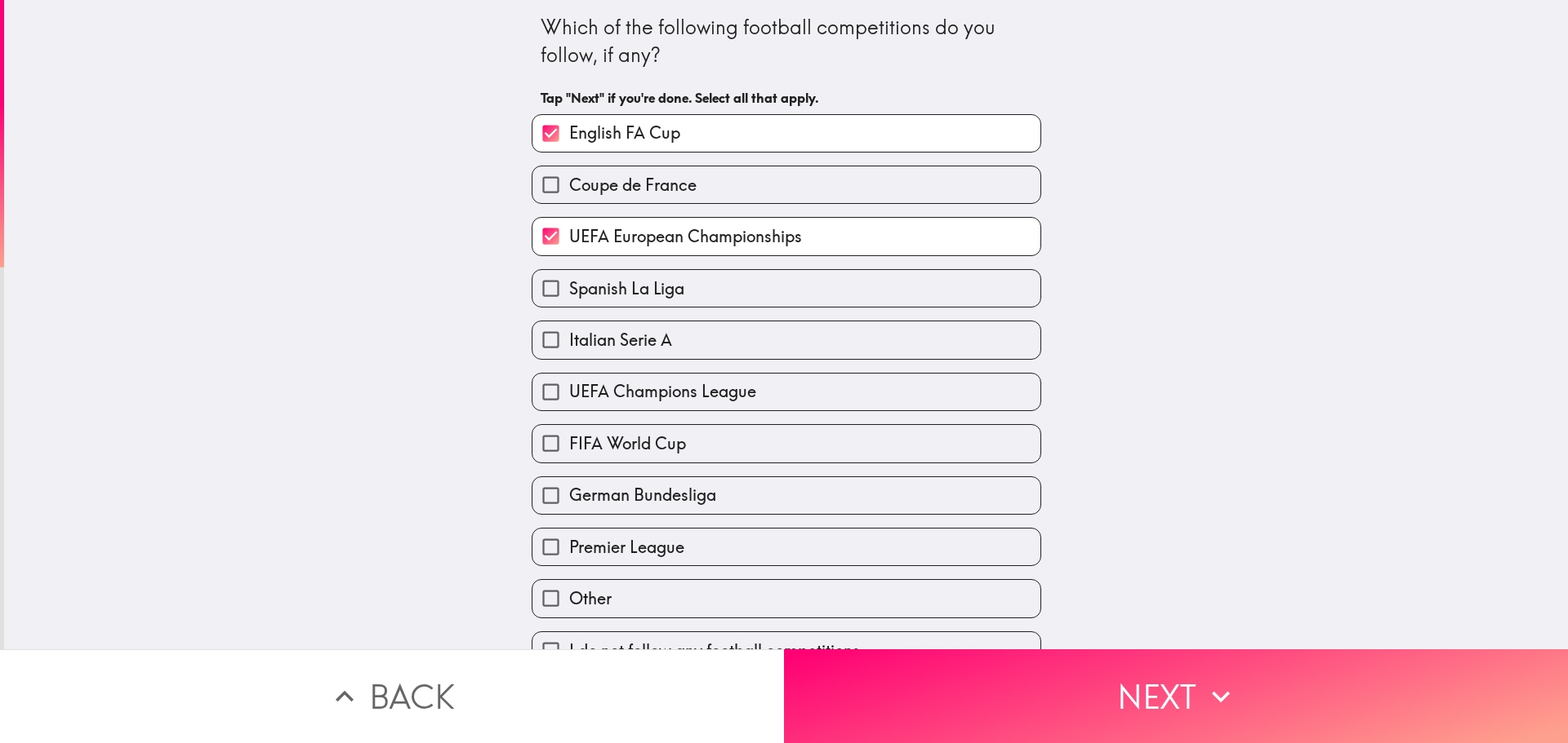
click at [708, 308] on div "Italian Serie A" at bounding box center [779, 333] width 522 height 51
drag, startPoint x: 703, startPoint y: 302, endPoint x: 694, endPoint y: 363, distance: 61.7
click at [694, 363] on div "English FA Cup Coupe de France UEFA European Championships Spanish La Liga Ital…" at bounding box center [779, 385] width 522 height 569
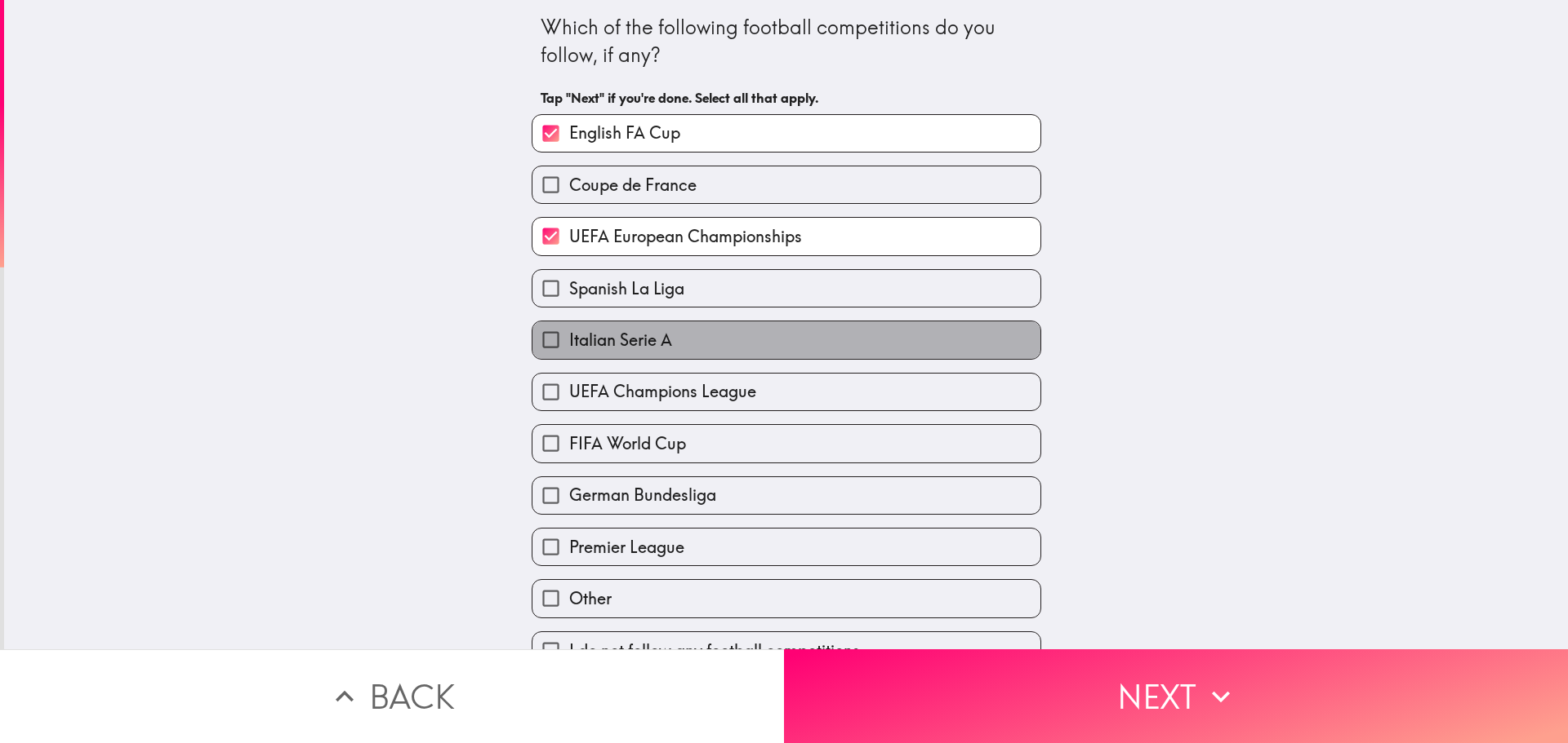
click at [645, 346] on span "Italian Serie A" at bounding box center [620, 340] width 103 height 23
click at [569, 346] on input "Italian Serie A" at bounding box center [551, 340] width 37 height 37
checkbox input "true"
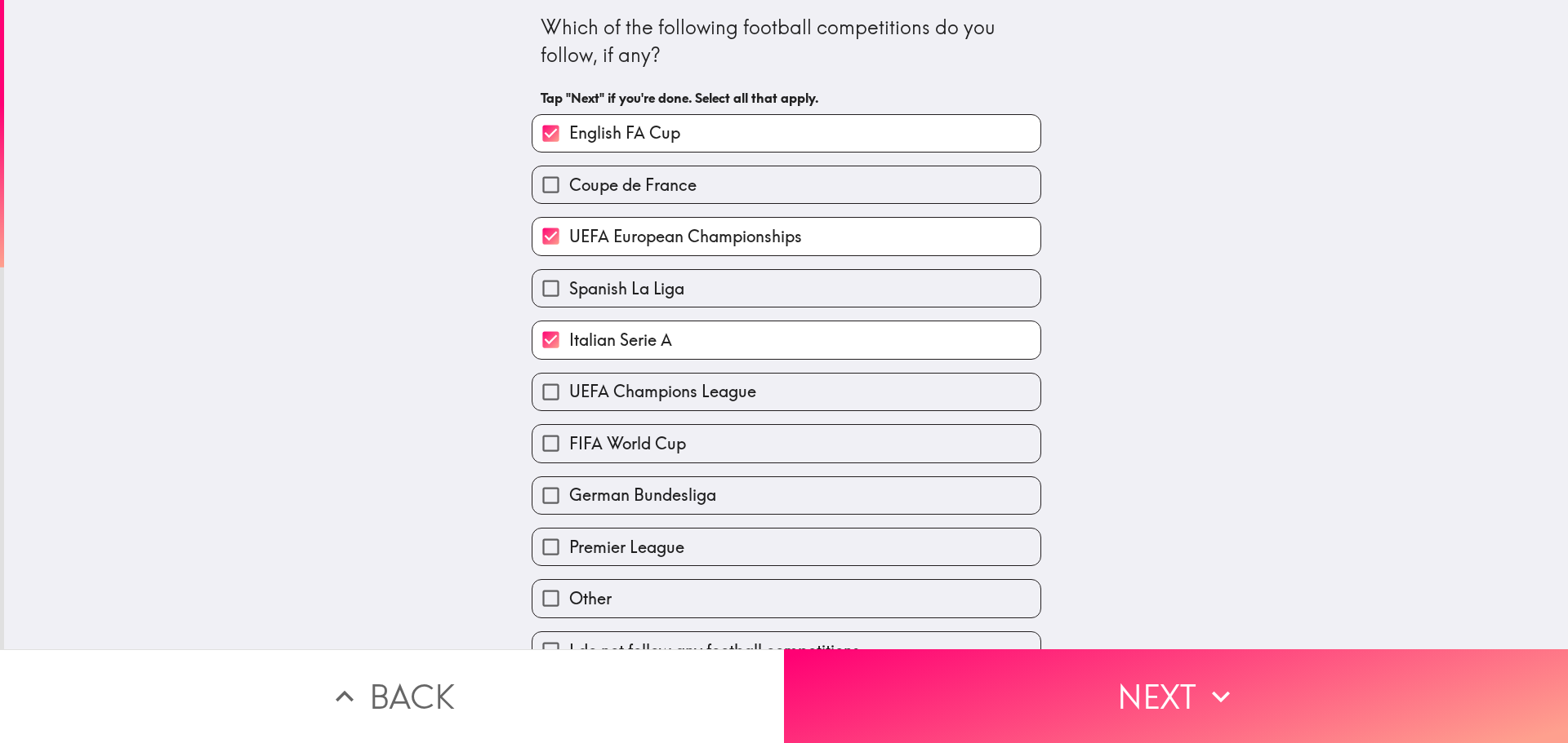
click at [608, 274] on label "Spanish La Liga" at bounding box center [787, 288] width 508 height 37
click at [569, 274] on input "Spanish La Liga" at bounding box center [551, 288] width 37 height 37
checkbox input "true"
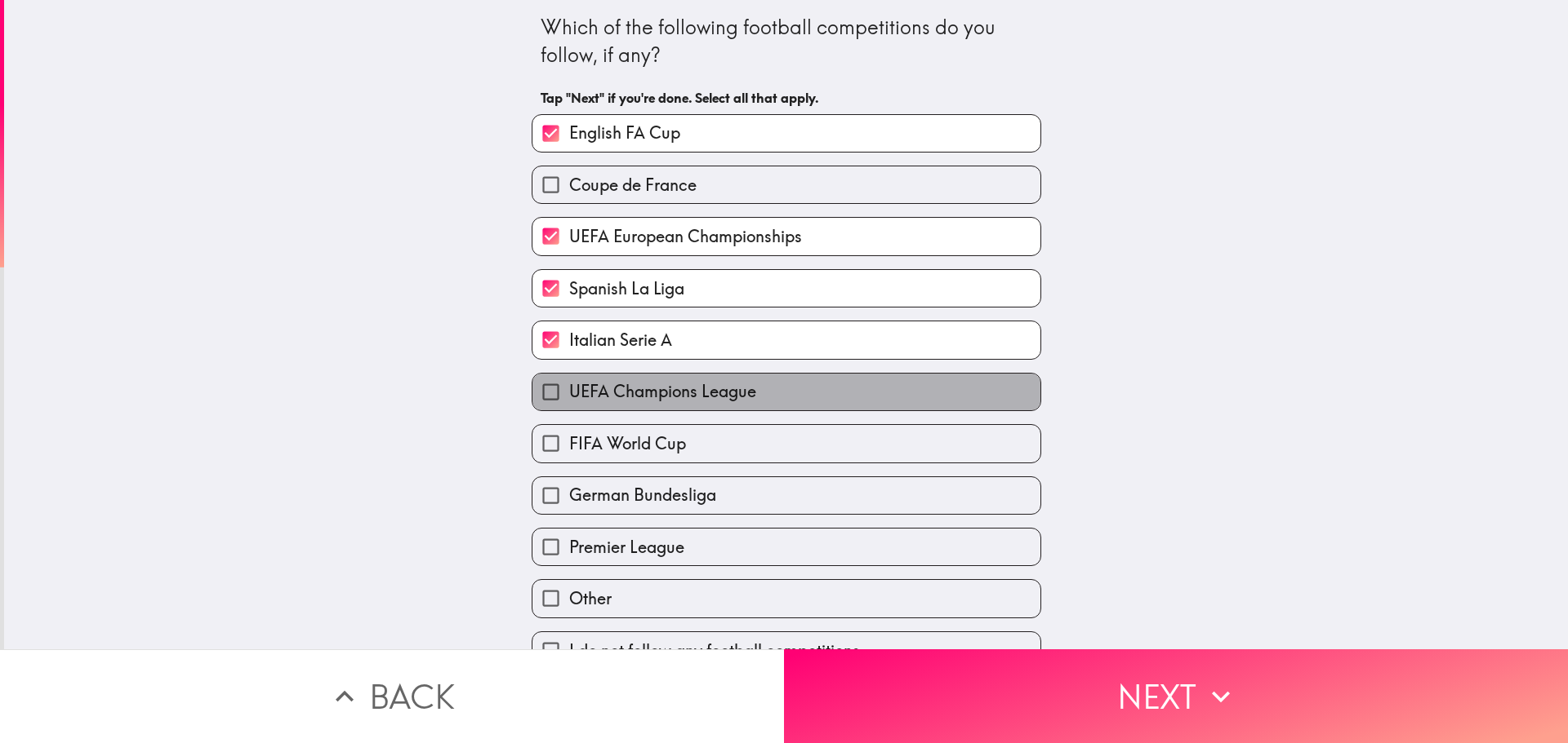
click at [588, 382] on span "UEFA Champions League" at bounding box center [662, 392] width 187 height 23
click at [569, 382] on input "UEFA Champions League" at bounding box center [551, 392] width 37 height 37
checkbox input "true"
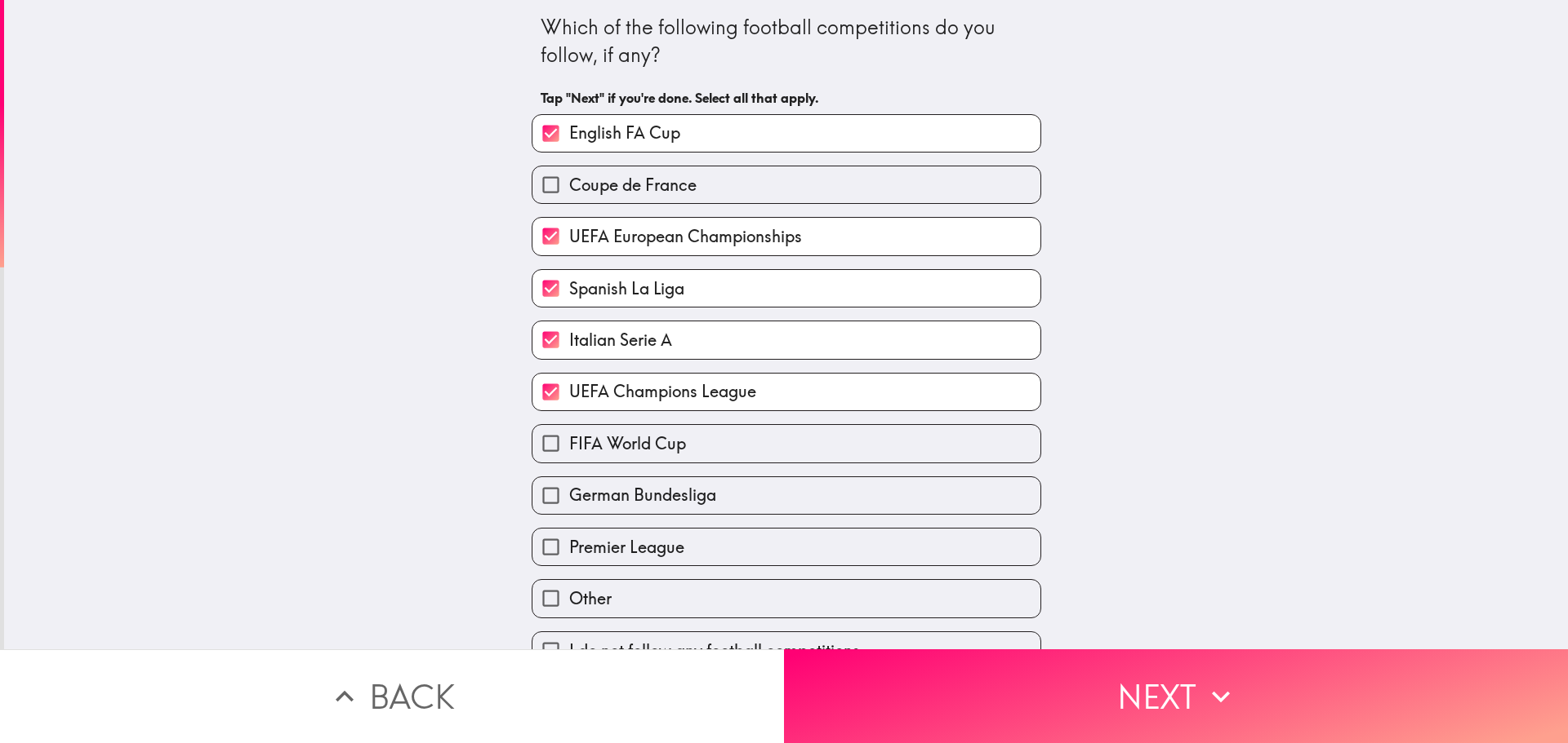
click at [593, 459] on label "FIFA World Cup" at bounding box center [787, 443] width 508 height 37
click at [569, 459] on input "FIFA World Cup" at bounding box center [551, 443] width 37 height 37
checkbox input "true"
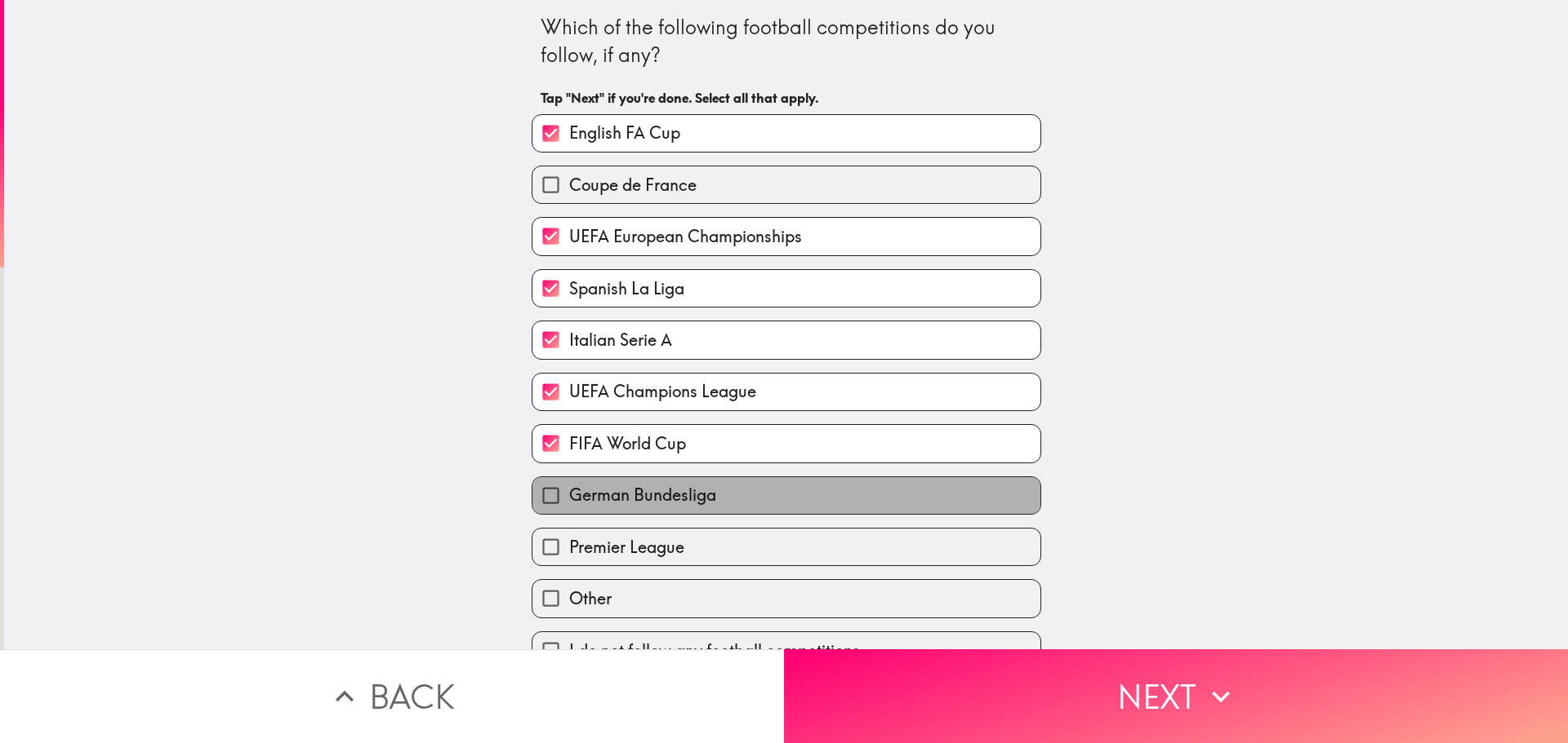
click at [598, 490] on span "German Bundesliga" at bounding box center [642, 496] width 147 height 23
click at [569, 490] on input "German Bundesliga" at bounding box center [551, 496] width 37 height 37
checkbox input "true"
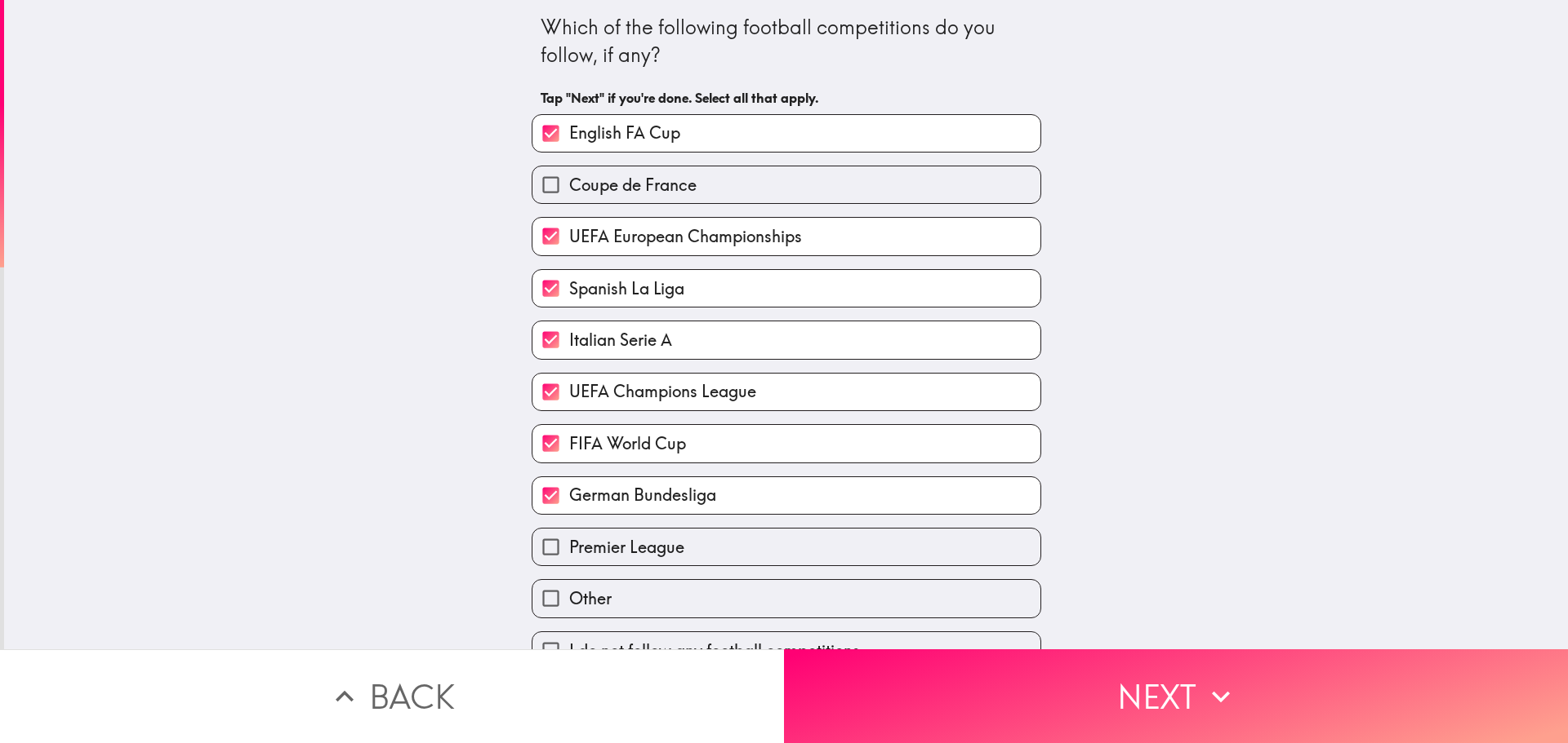
click at [607, 550] on span "Premier League" at bounding box center [626, 548] width 115 height 23
click at [569, 550] on input "Premier League" at bounding box center [551, 547] width 37 height 37
checkbox input "true"
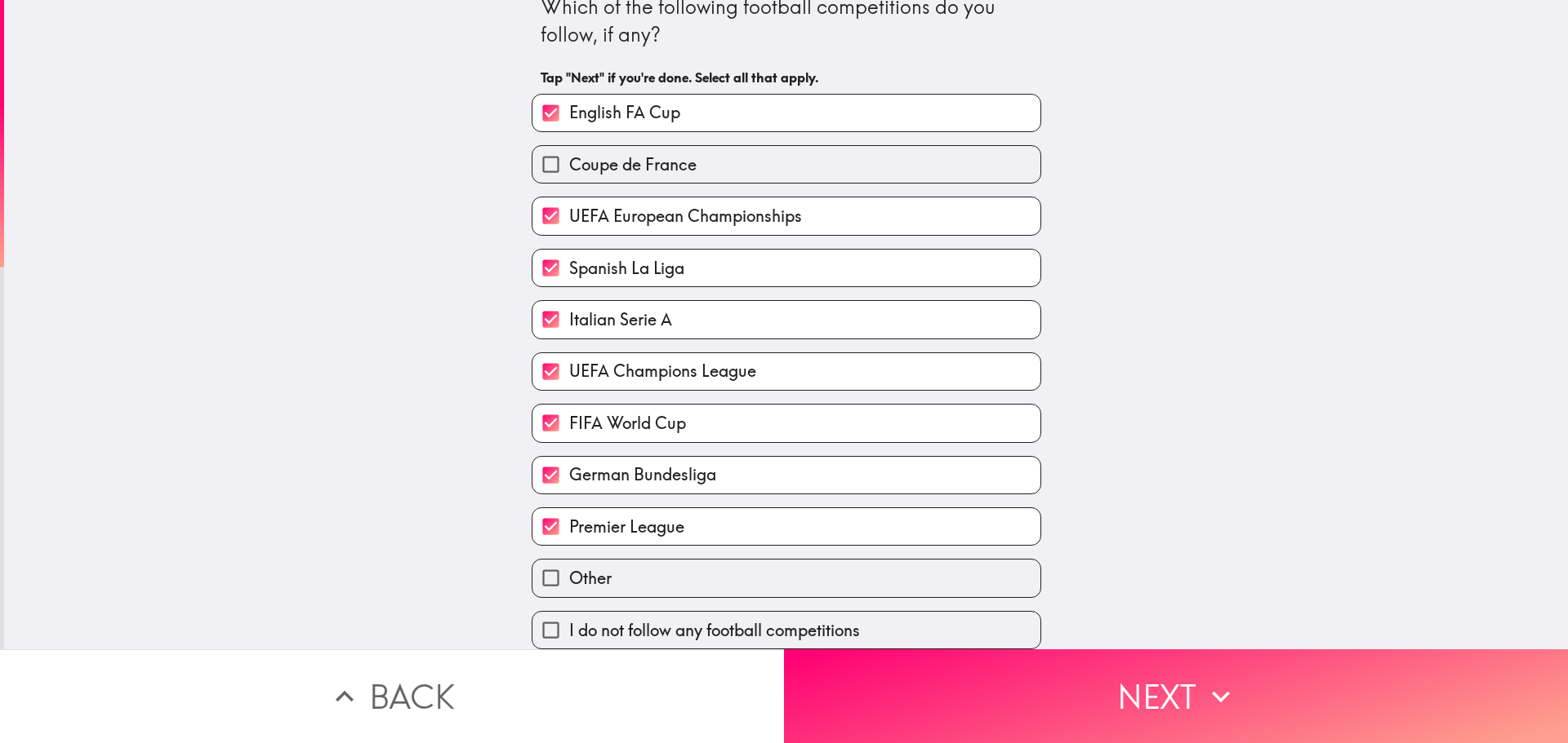
scroll to position [31, 0]
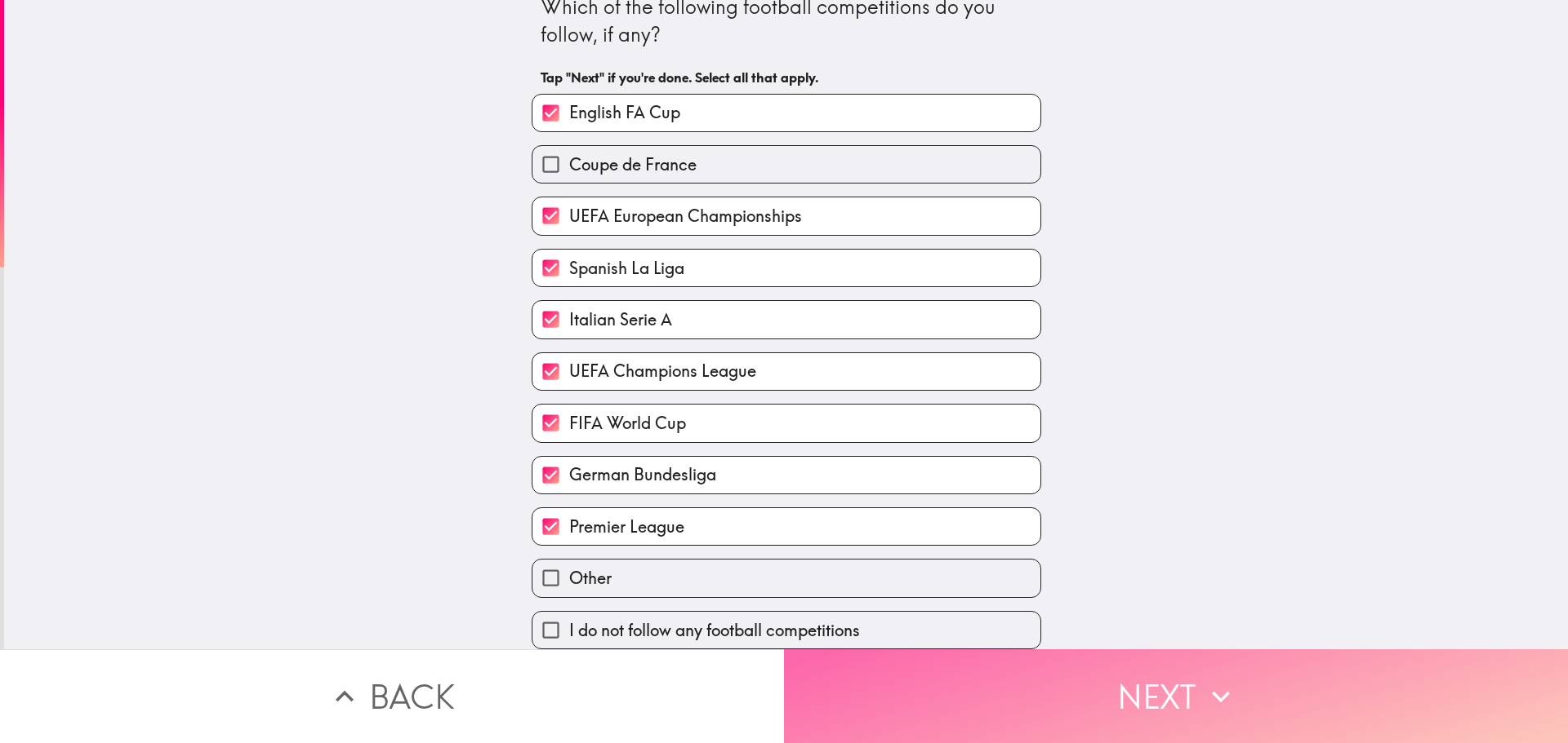
click at [1006, 684] on button "Next" at bounding box center [1176, 696] width 784 height 93
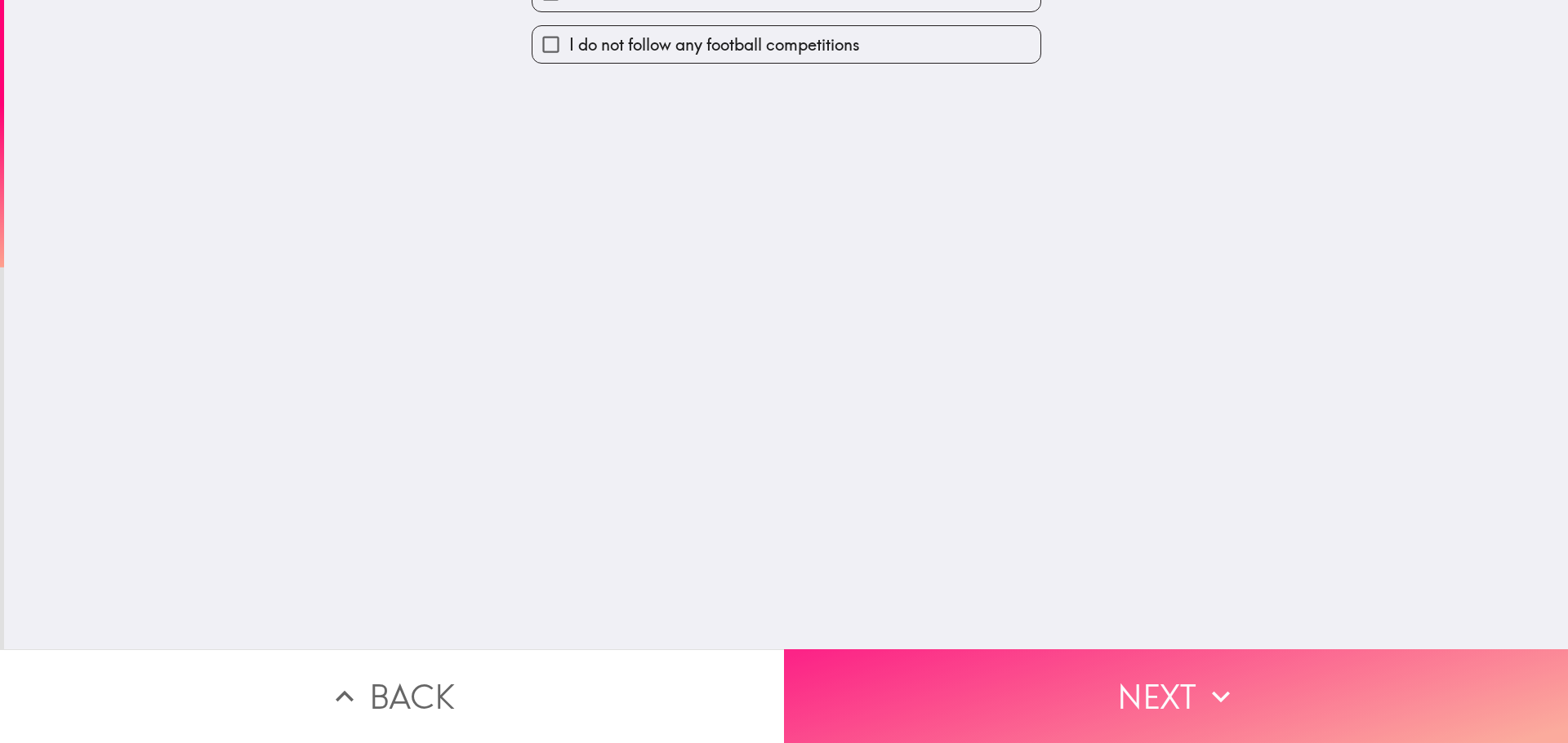
scroll to position [0, 0]
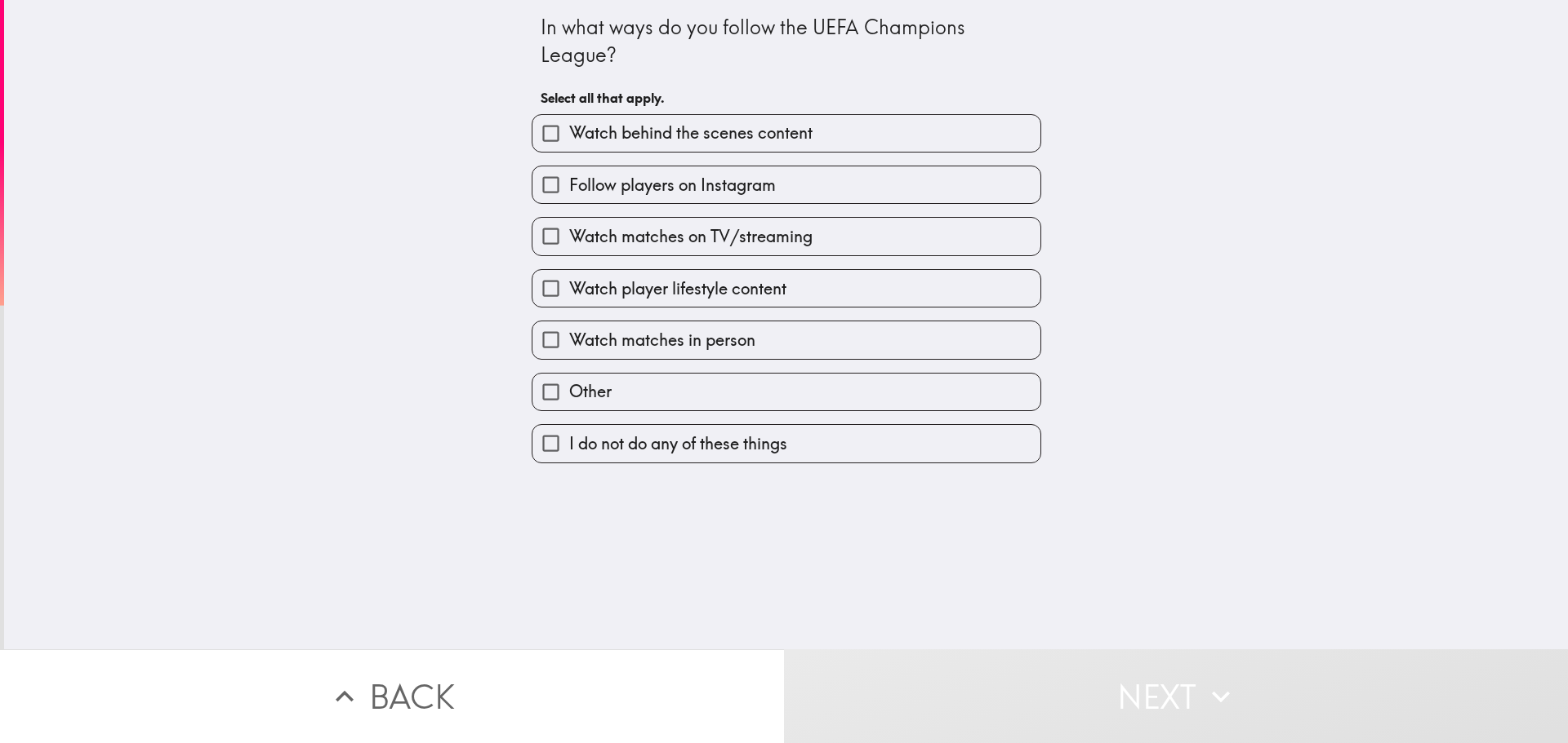
click at [745, 239] on span "Watch matches on TV/streaming" at bounding box center [690, 237] width 244 height 23
click at [569, 239] on input "Watch matches on TV/streaming" at bounding box center [551, 236] width 37 height 37
checkbox input "true"
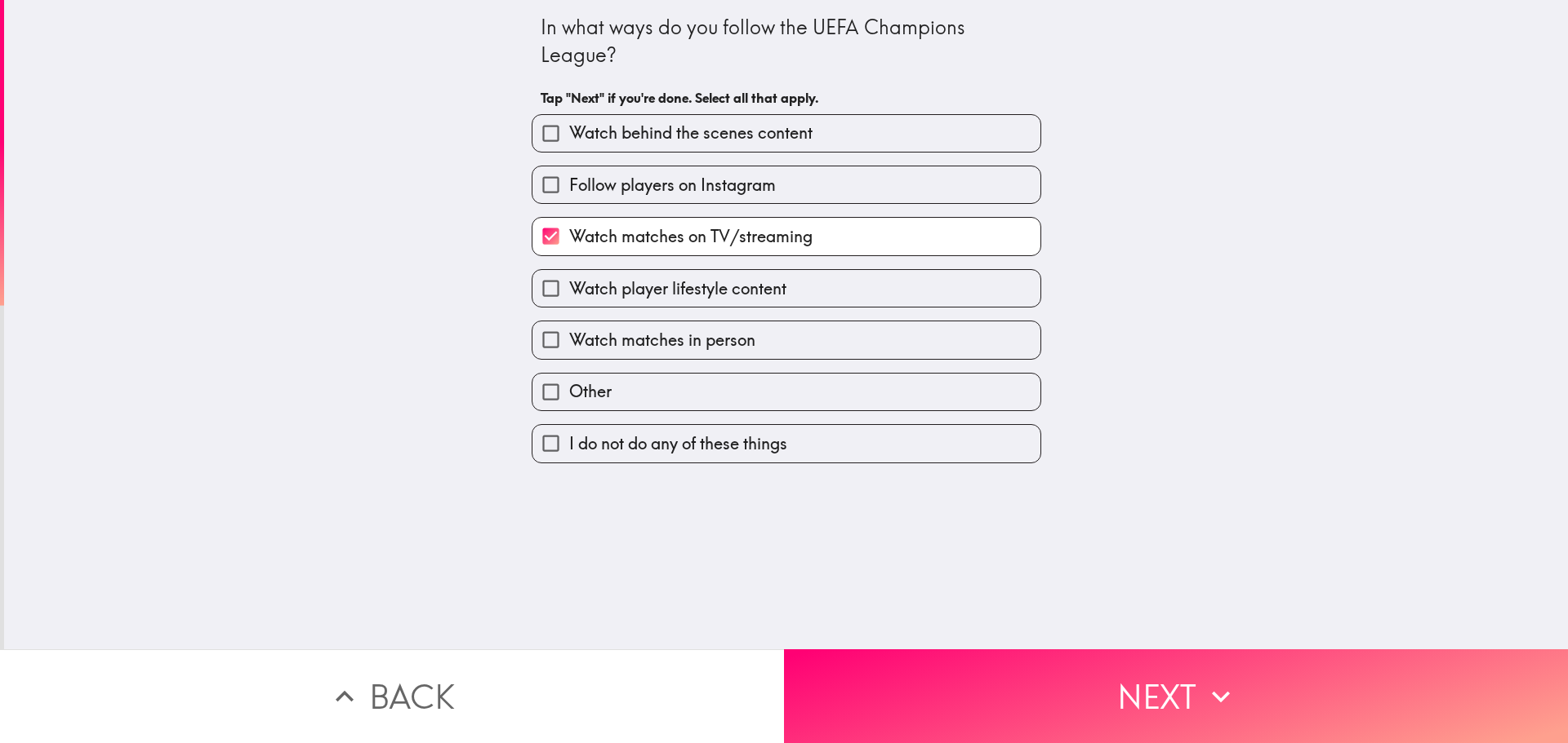
click at [654, 180] on span "Follow players on Instagram" at bounding box center [672, 185] width 207 height 23
click at [569, 180] on input "Follow players on Instagram" at bounding box center [551, 184] width 37 height 37
checkbox input "true"
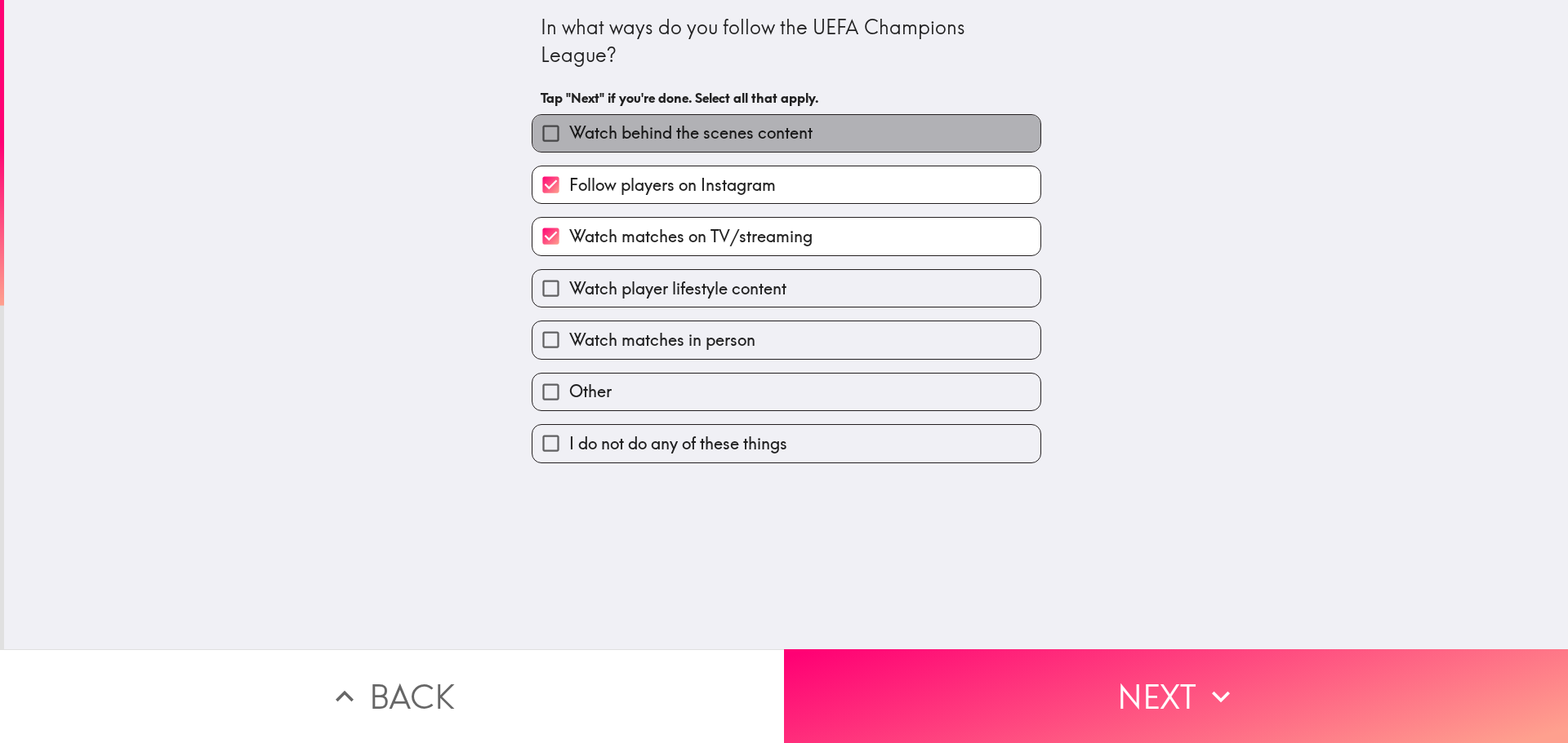
click at [677, 135] on span "Watch behind the scenes content" at bounding box center [690, 133] width 244 height 23
click at [569, 135] on input "Watch behind the scenes content" at bounding box center [551, 133] width 37 height 37
checkbox input "true"
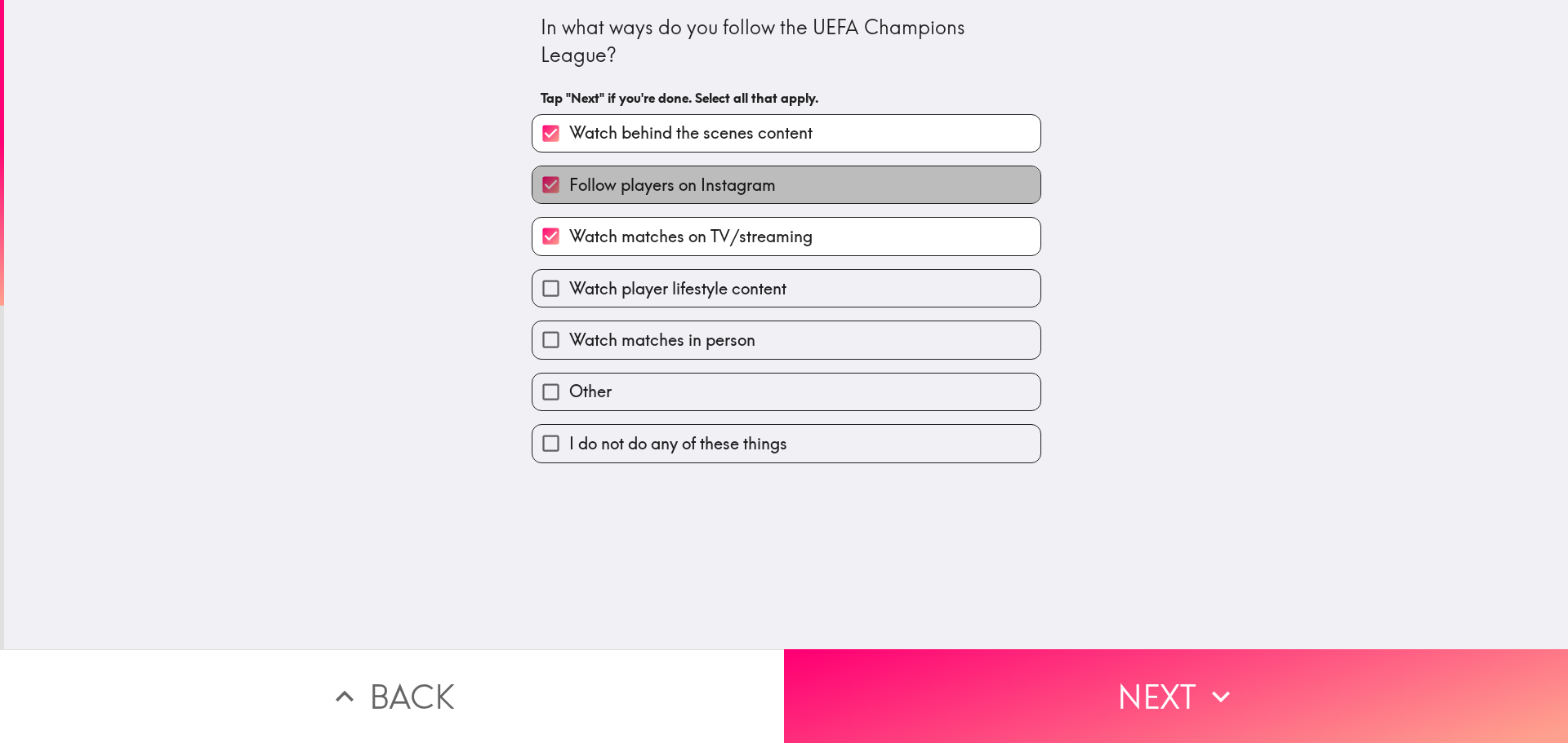
click at [620, 177] on span "Follow players on Instagram" at bounding box center [672, 185] width 207 height 23
click at [569, 177] on input "Follow players on Instagram" at bounding box center [551, 184] width 37 height 37
checkbox input "false"
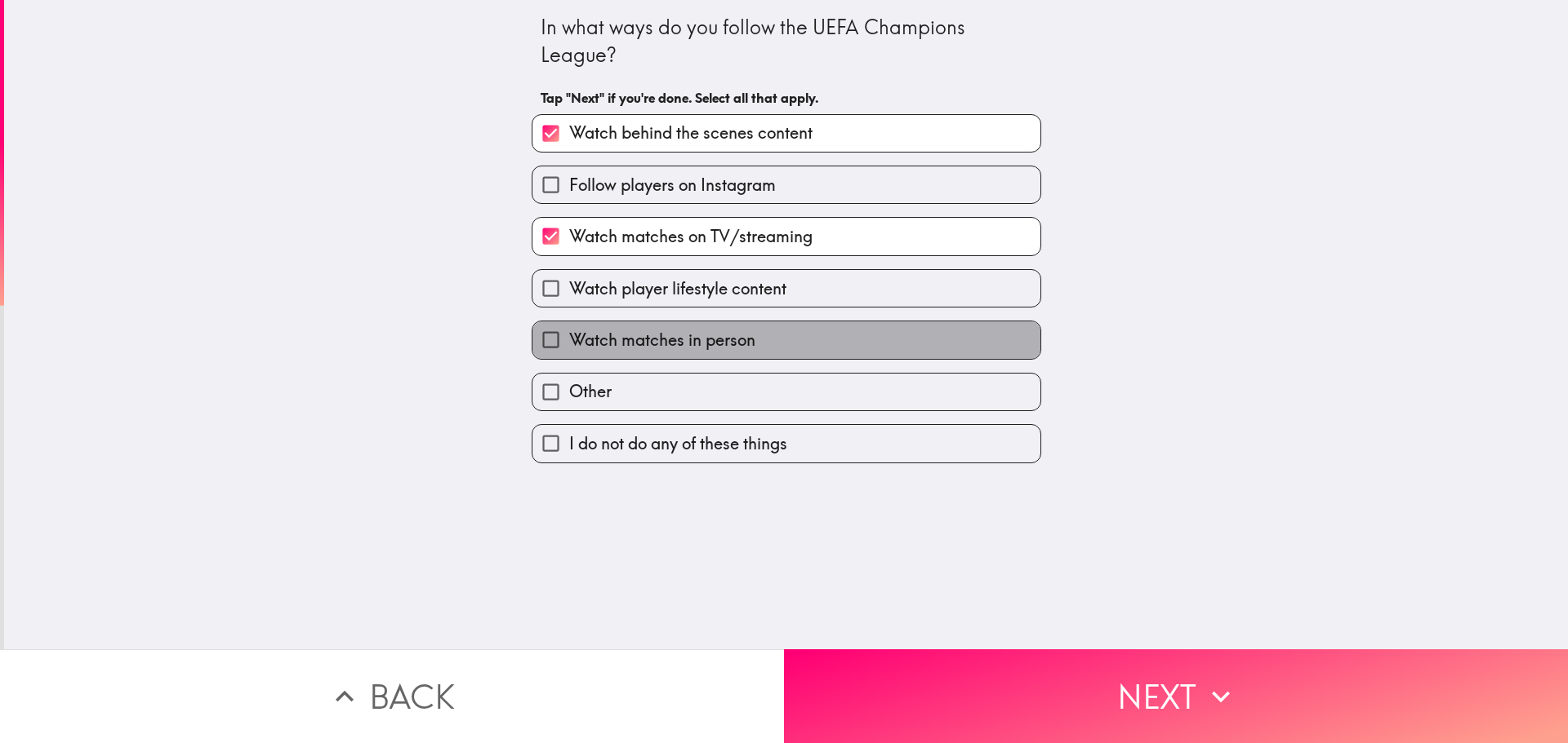
click at [610, 339] on span "Watch matches in person" at bounding box center [661, 340] width 186 height 23
click at [569, 339] on input "Watch matches in person" at bounding box center [551, 340] width 37 height 37
checkbox input "true"
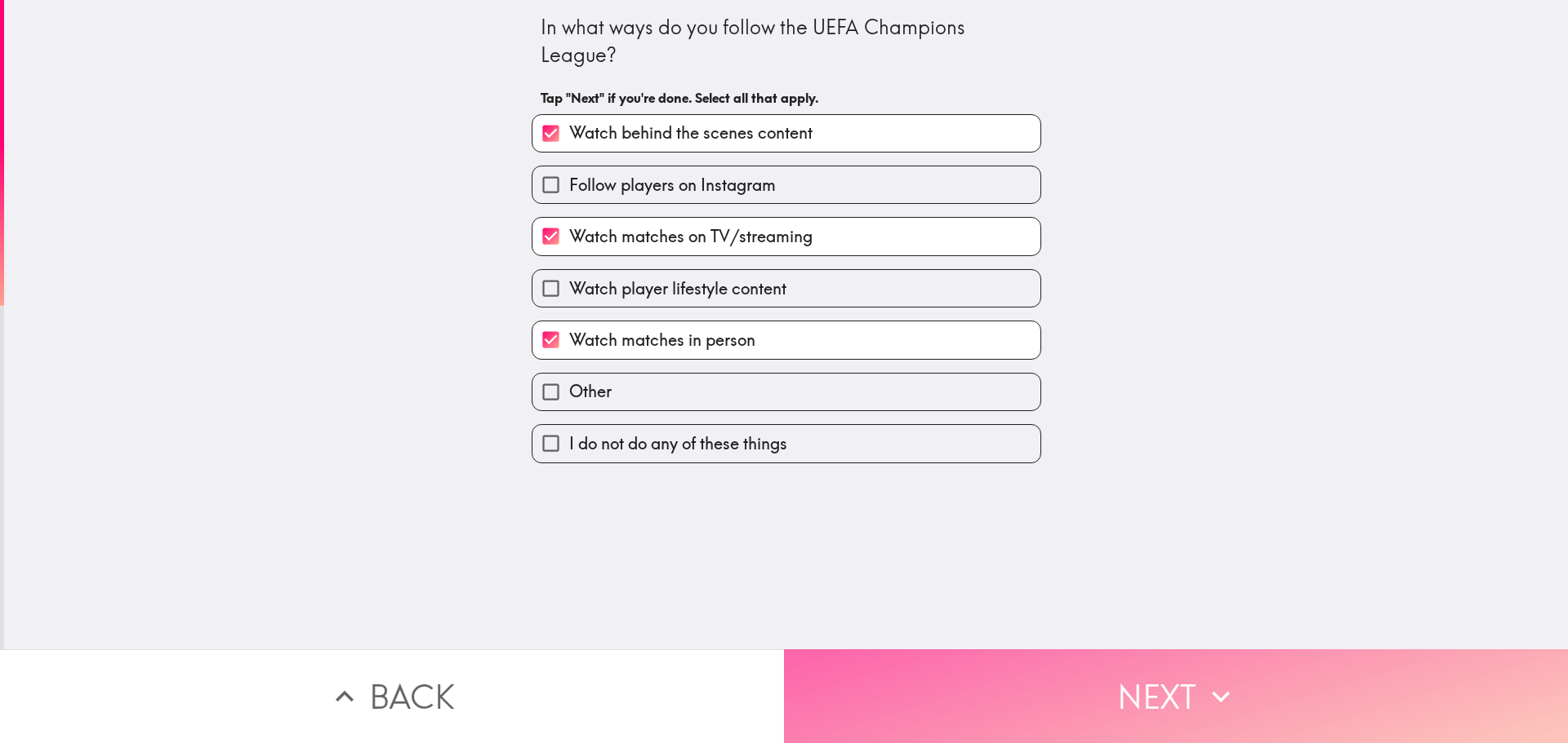
click at [1013, 666] on button "Next" at bounding box center [1176, 696] width 784 height 93
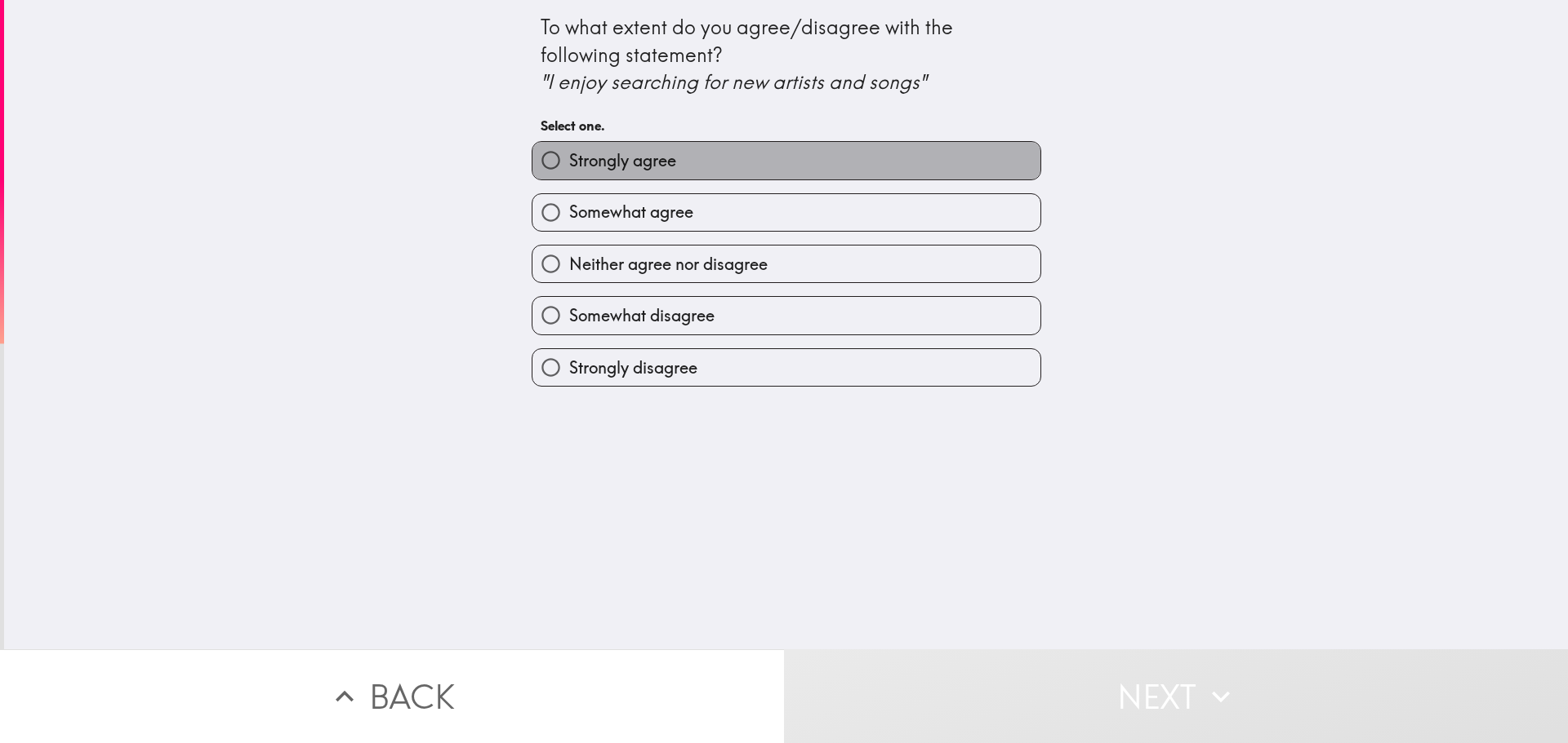
click at [724, 169] on label "Strongly agree" at bounding box center [787, 160] width 508 height 37
click at [569, 169] on input "Strongly agree" at bounding box center [551, 160] width 37 height 37
radio input "true"
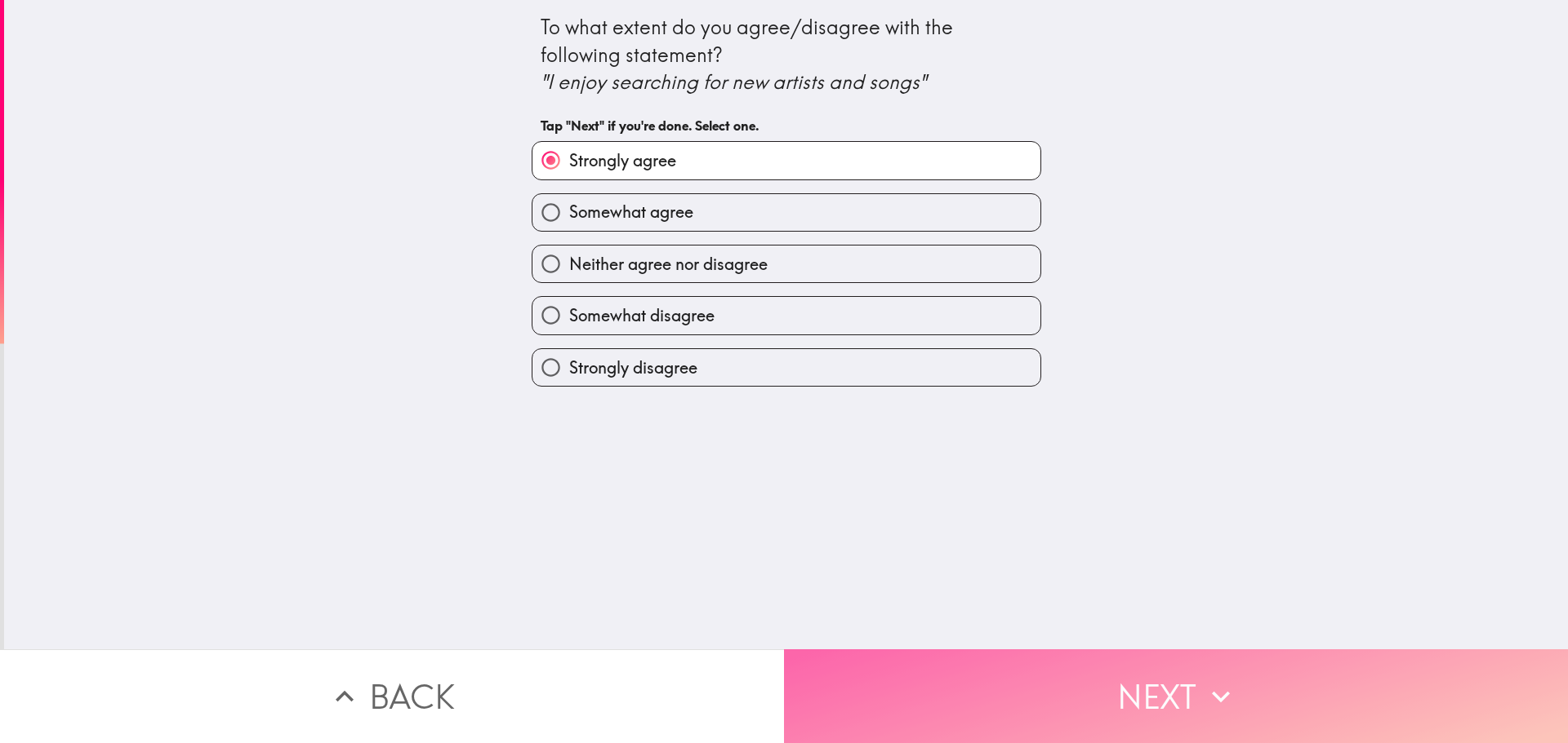
click at [943, 677] on button "Next" at bounding box center [1176, 696] width 784 height 93
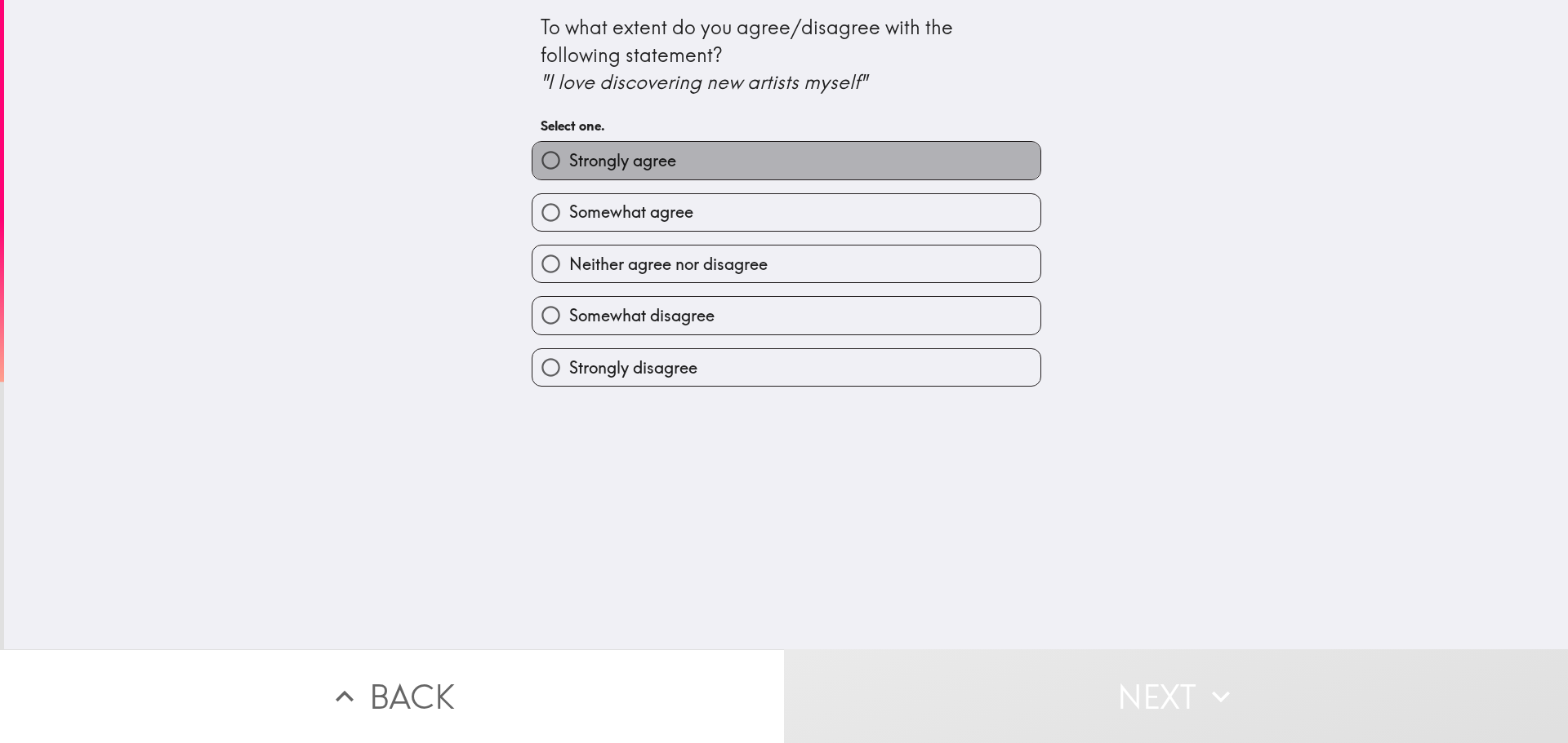
click at [694, 148] on label "Strongly agree" at bounding box center [787, 160] width 508 height 37
click at [569, 148] on input "Strongly agree" at bounding box center [551, 160] width 37 height 37
radio input "true"
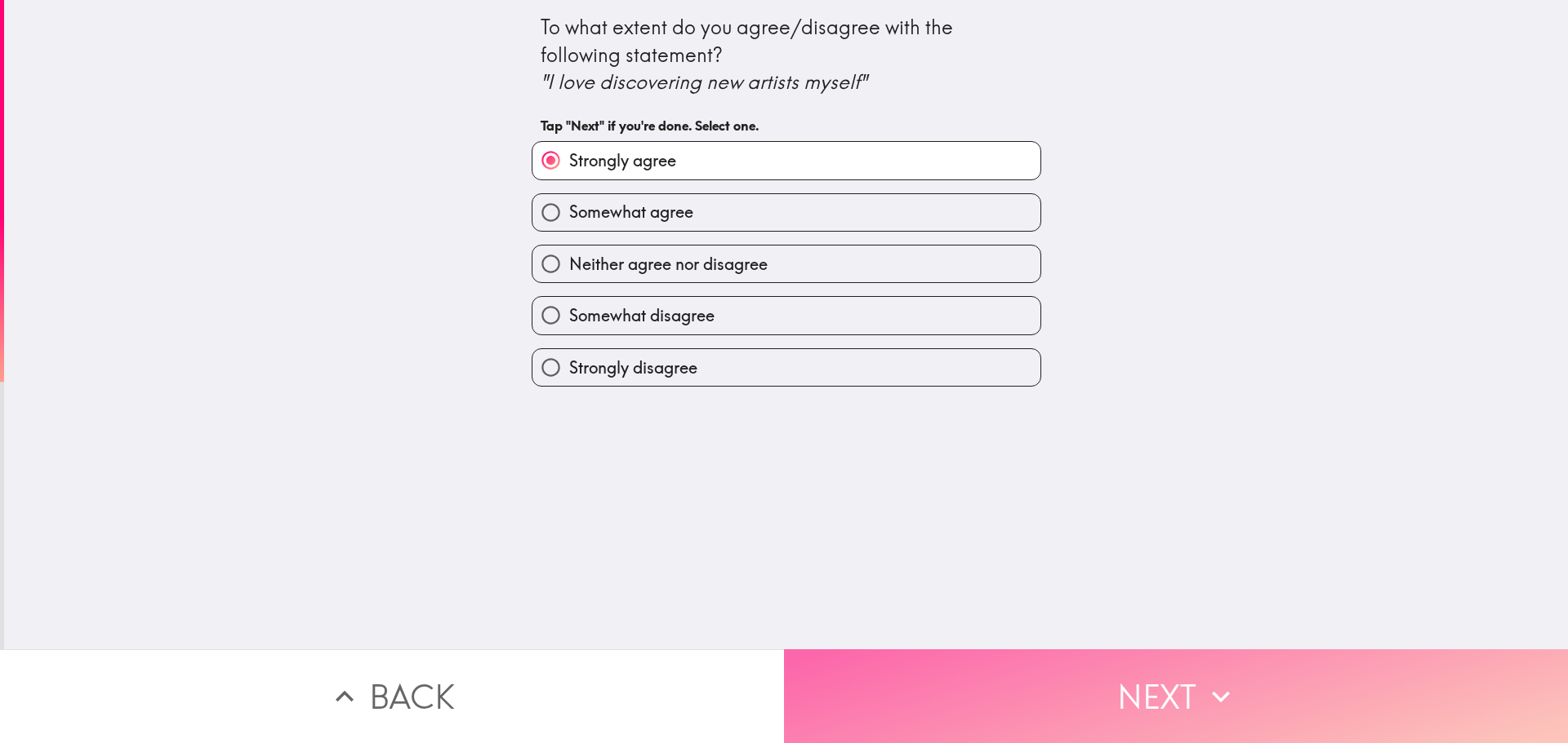
click at [999, 679] on button "Next" at bounding box center [1176, 696] width 784 height 93
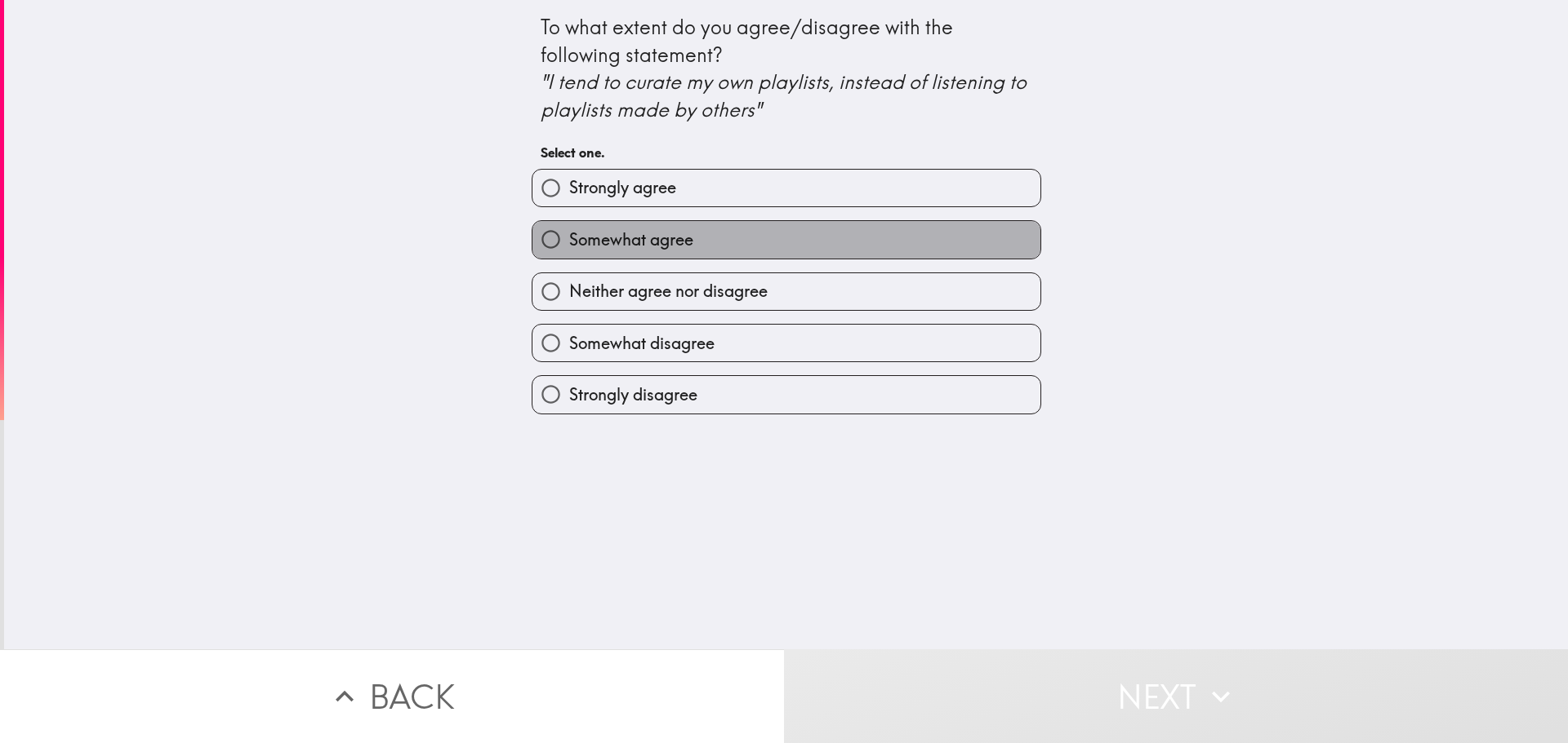
click at [738, 237] on label "Somewhat agree" at bounding box center [787, 239] width 508 height 37
click at [569, 237] on input "Somewhat agree" at bounding box center [551, 239] width 37 height 37
radio input "true"
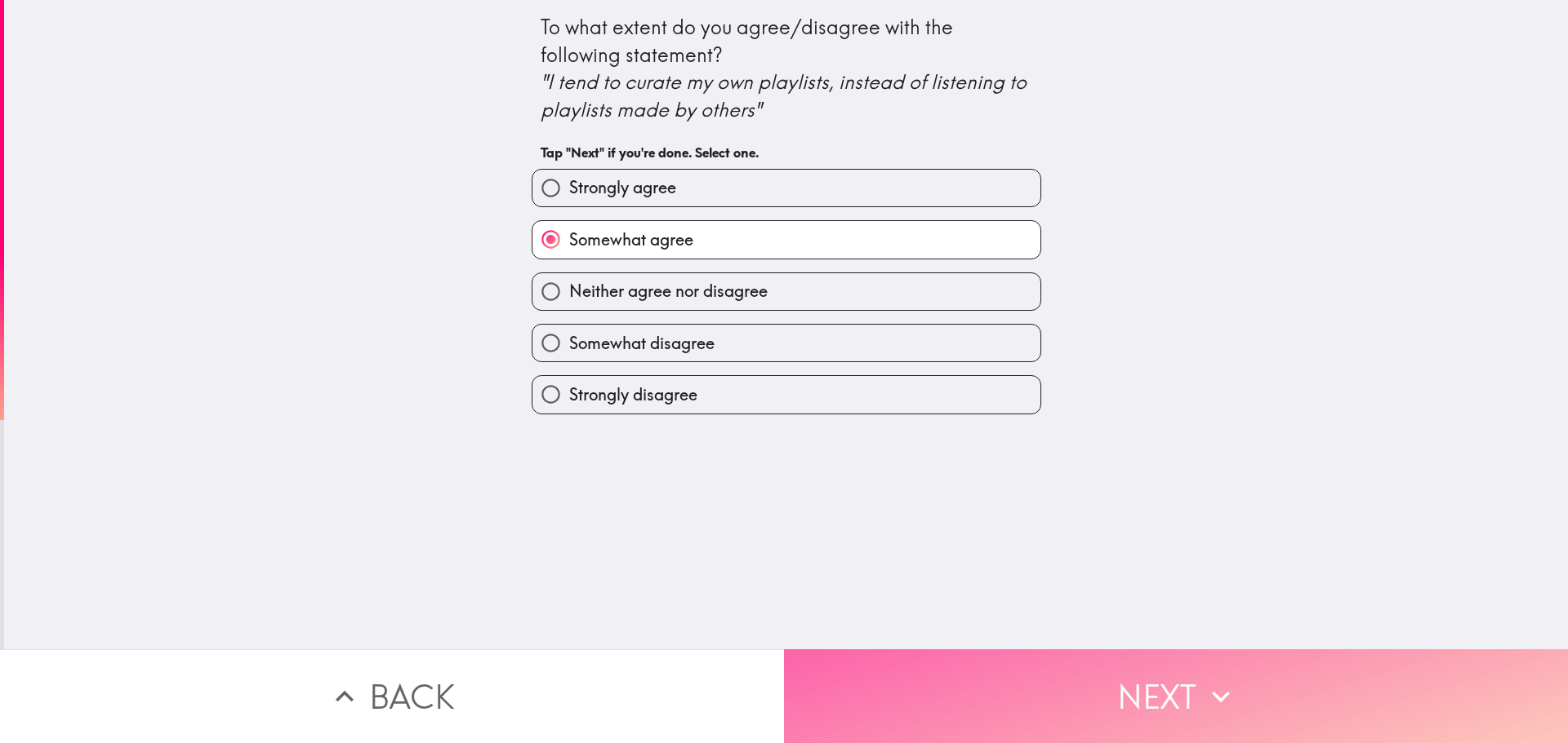
click at [1092, 681] on button "Next" at bounding box center [1176, 696] width 784 height 93
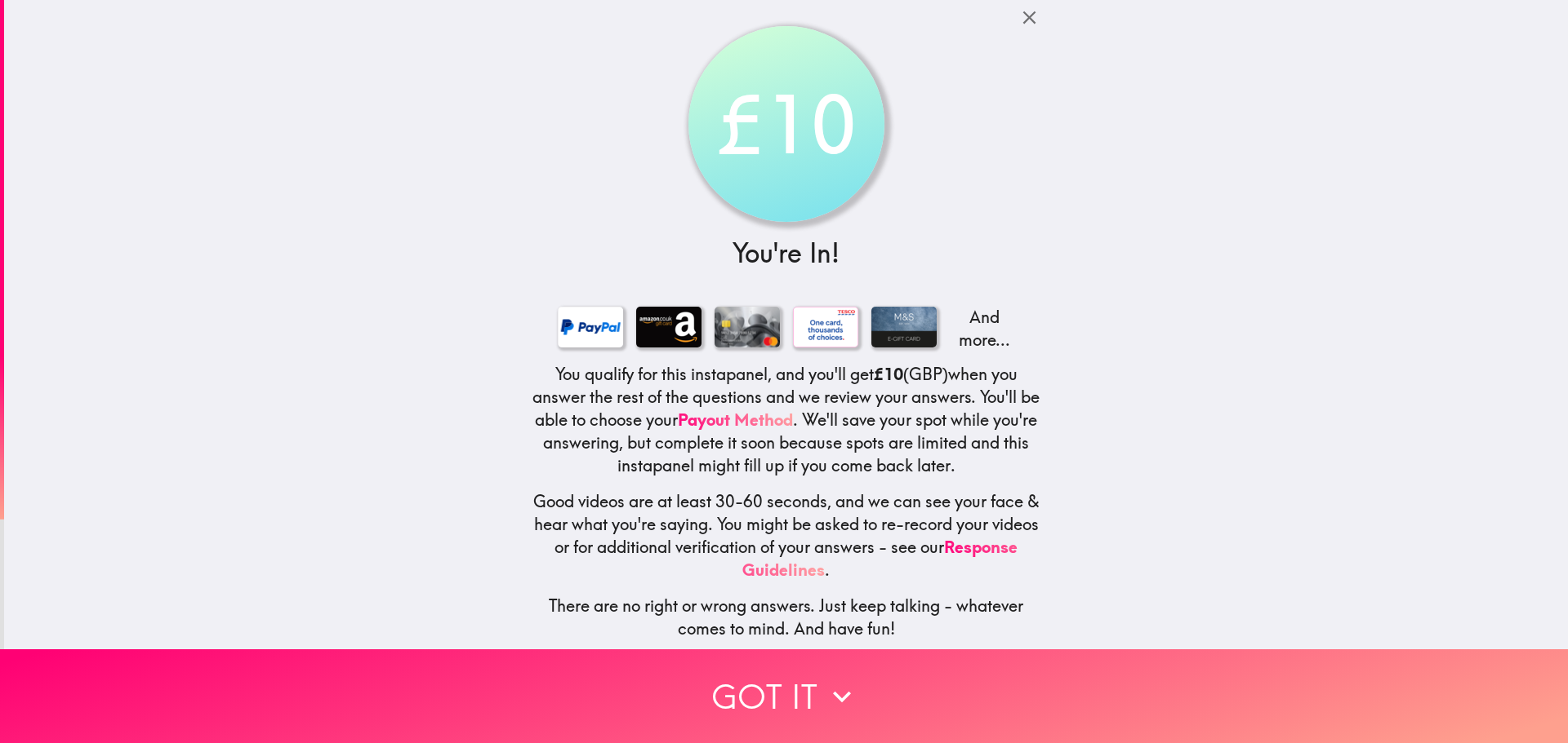
scroll to position [16, 0]
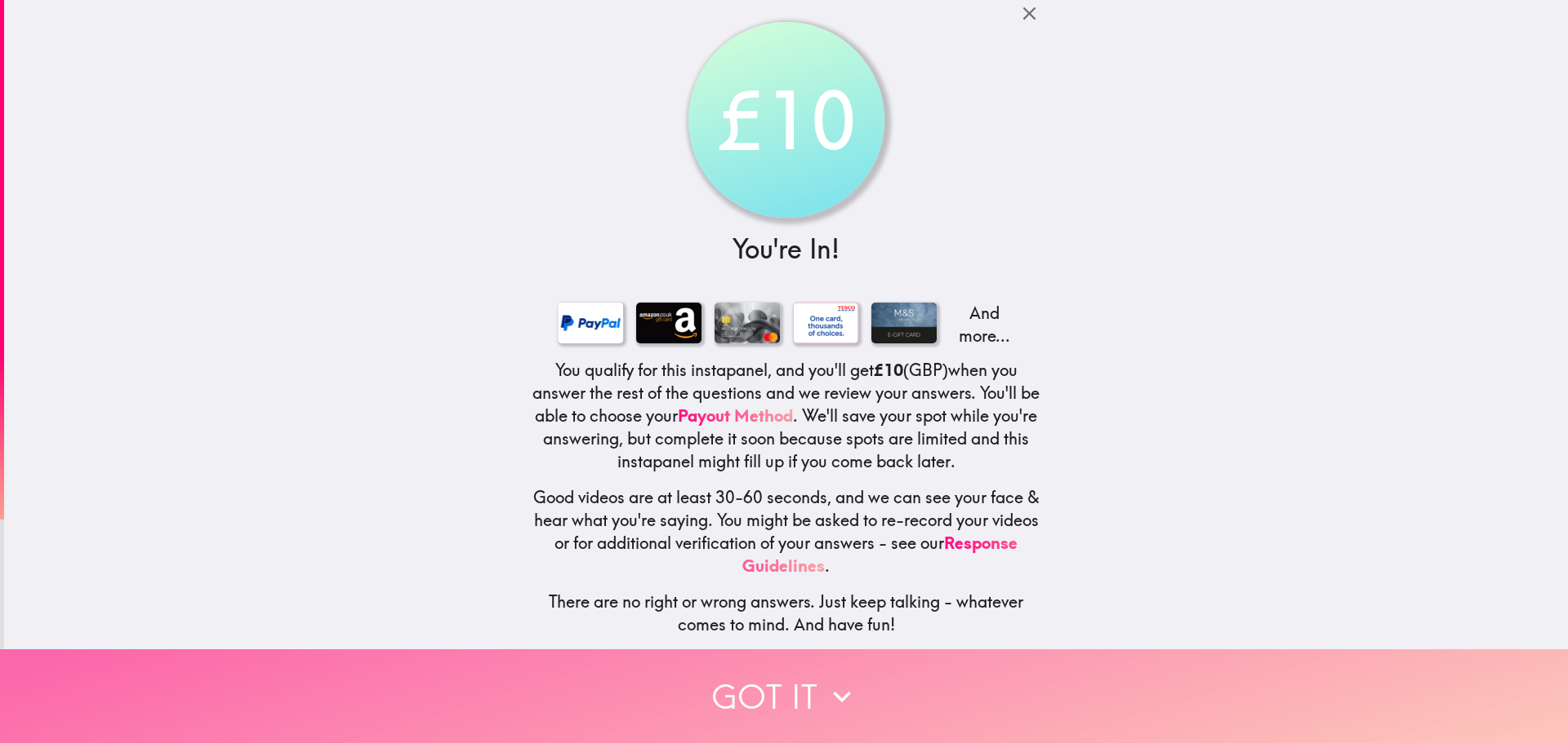
click at [824, 679] on icon "button" at bounding box center [842, 697] width 36 height 36
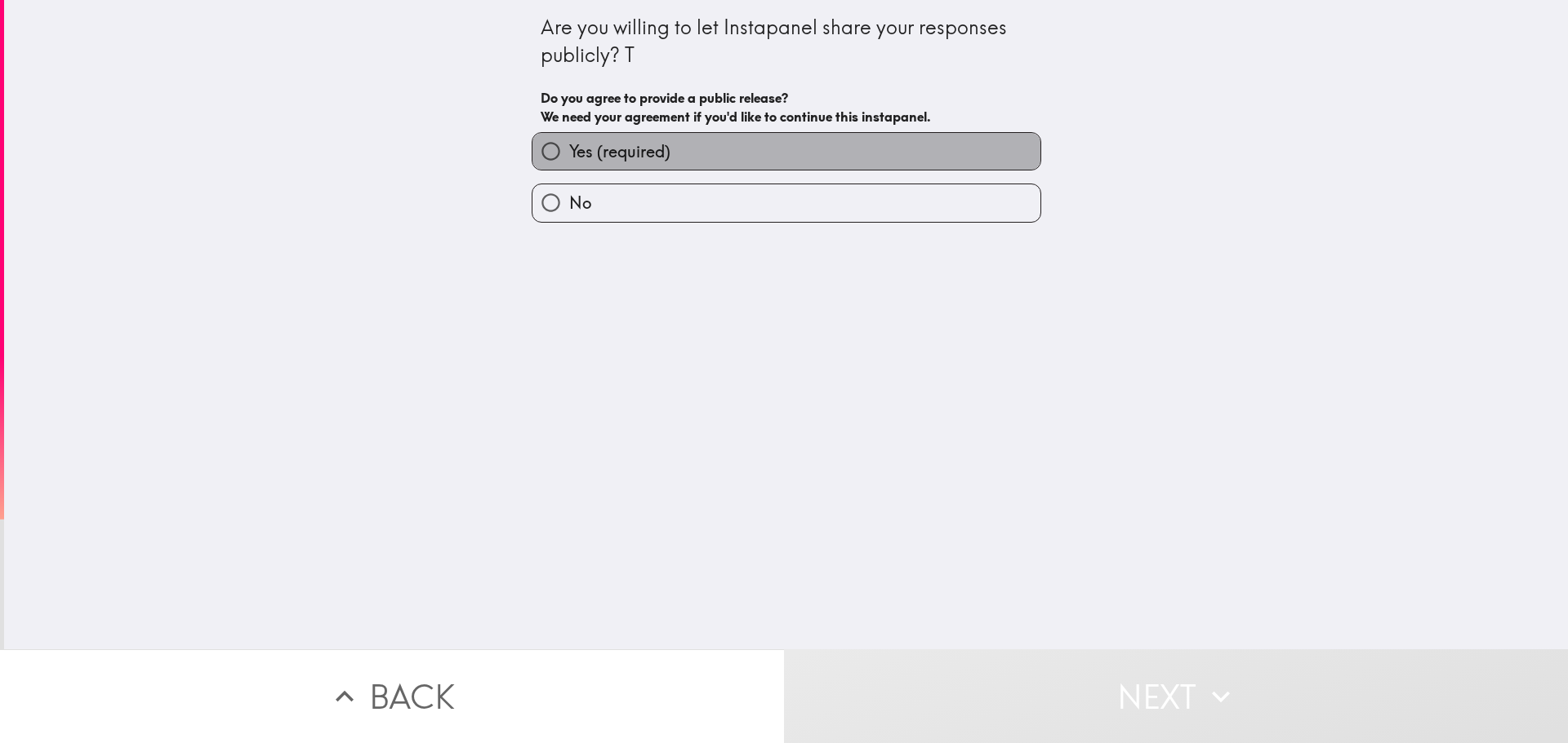
click at [793, 146] on label "Yes (required)" at bounding box center [787, 151] width 508 height 37
click at [569, 146] on input "Yes (required)" at bounding box center [551, 151] width 37 height 37
radio input "true"
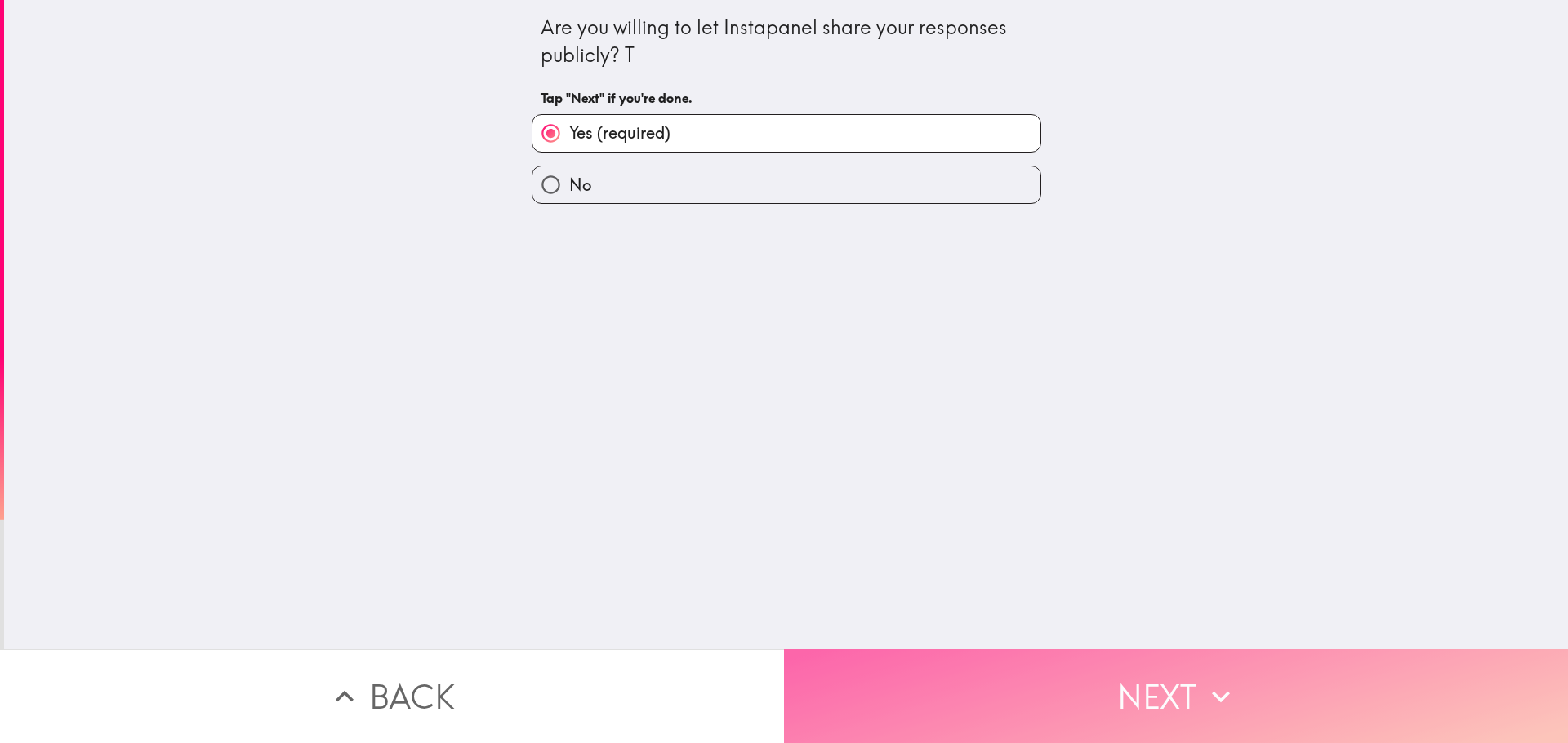
click at [993, 659] on button "Next" at bounding box center [1176, 696] width 784 height 93
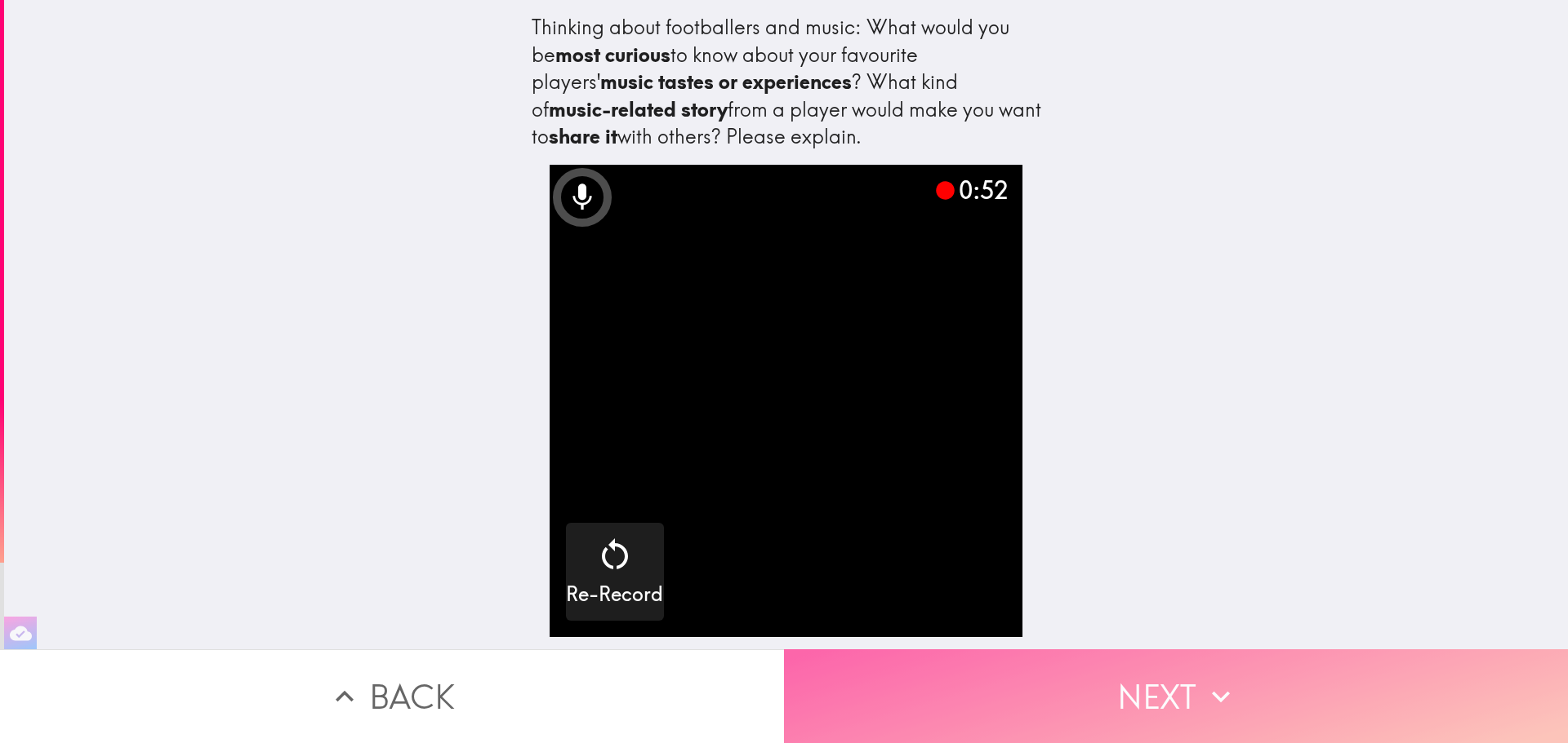
click at [1058, 668] on button "Next" at bounding box center [1176, 696] width 784 height 93
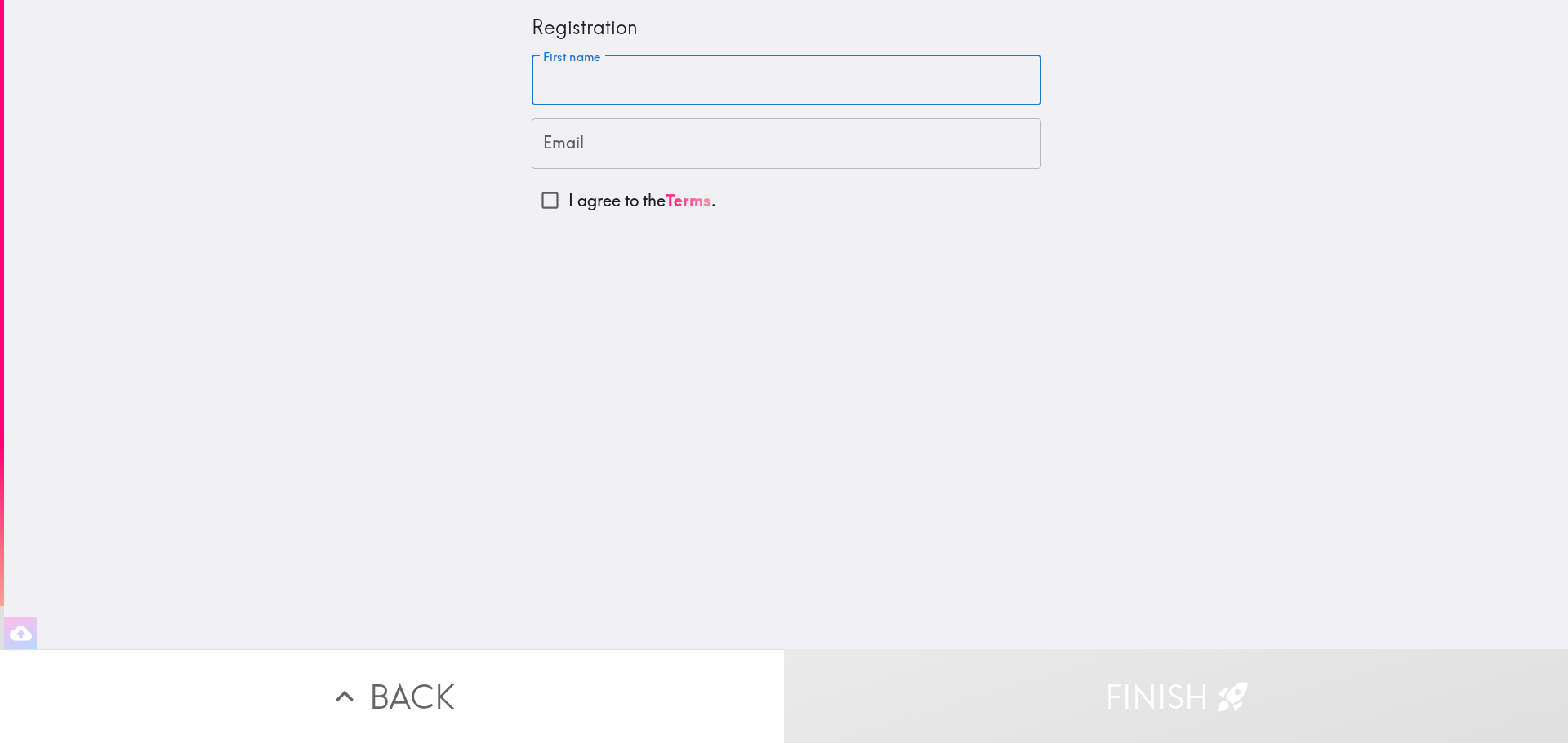
click at [674, 76] on input "First name" at bounding box center [786, 81] width 509 height 51
type input "Eoghan"
type input "[EMAIL_ADDRESS][DOMAIN_NAME]"
type input "Eoghan"
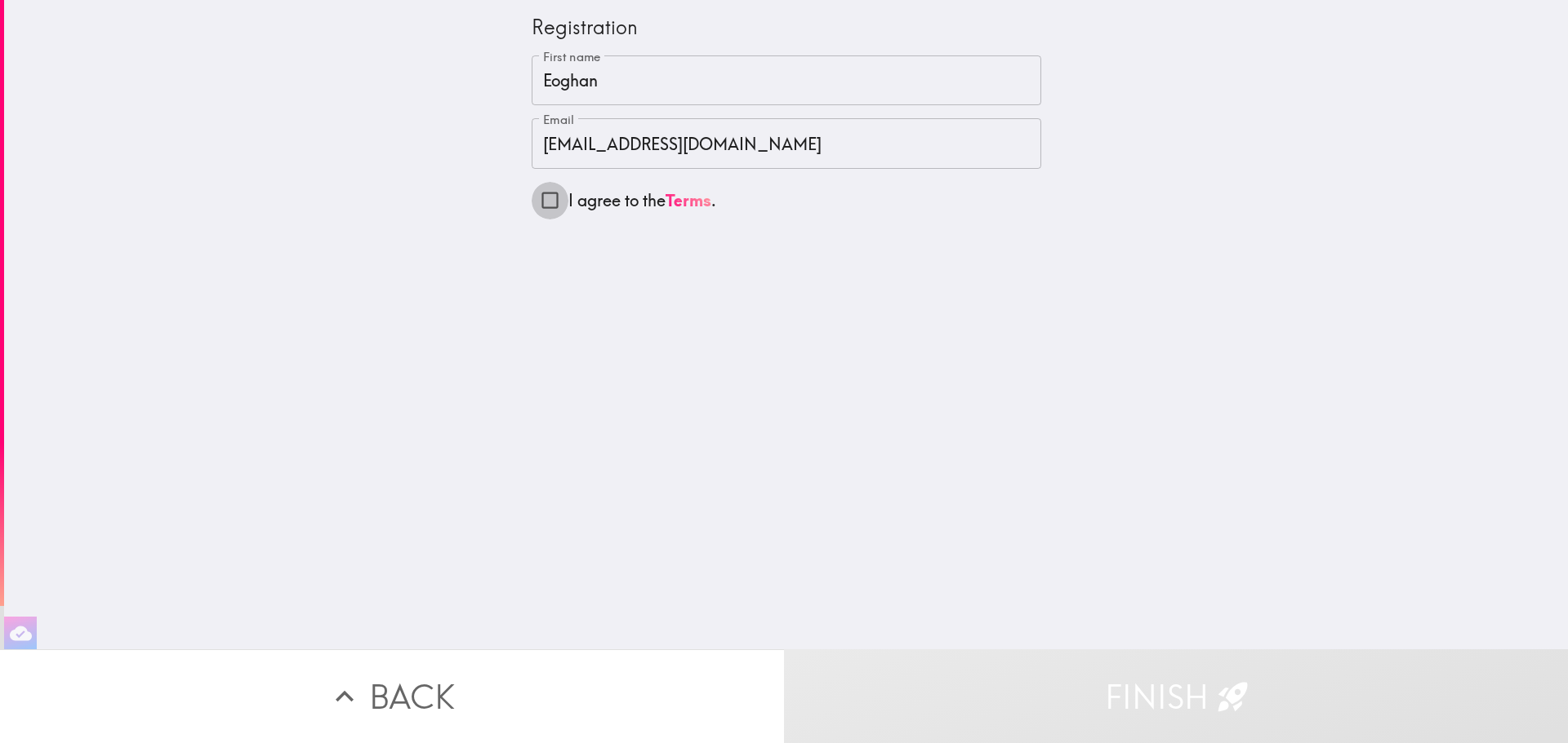
click at [532, 204] on input "I agree to the Terms ." at bounding box center [550, 200] width 37 height 37
checkbox input "true"
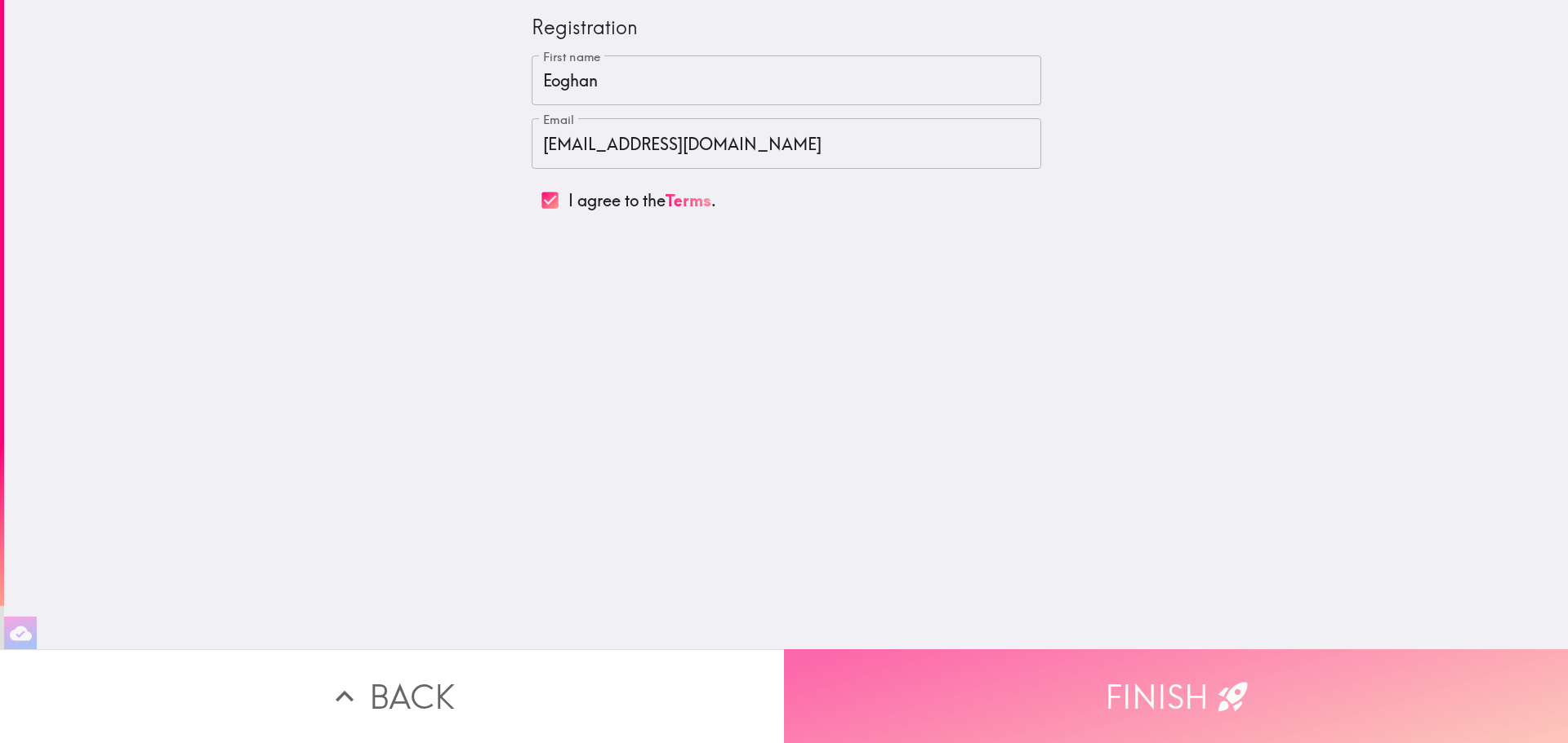
click at [1133, 715] on button "Finish" at bounding box center [1176, 696] width 784 height 93
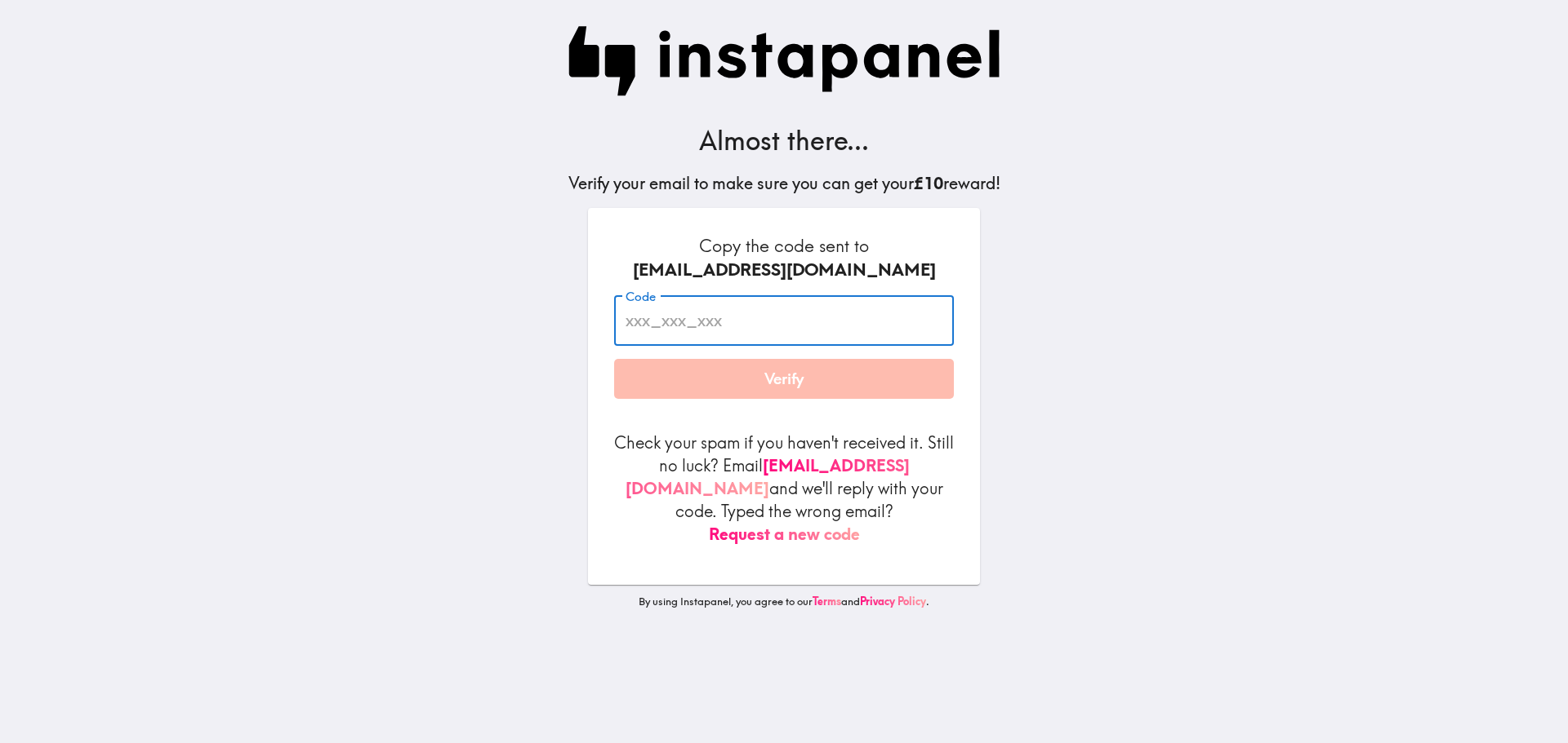
click at [674, 341] on input "Code" at bounding box center [784, 321] width 340 height 51
paste input "qTd_36a_5Hp"
type input "qTd_36a_5Hp"
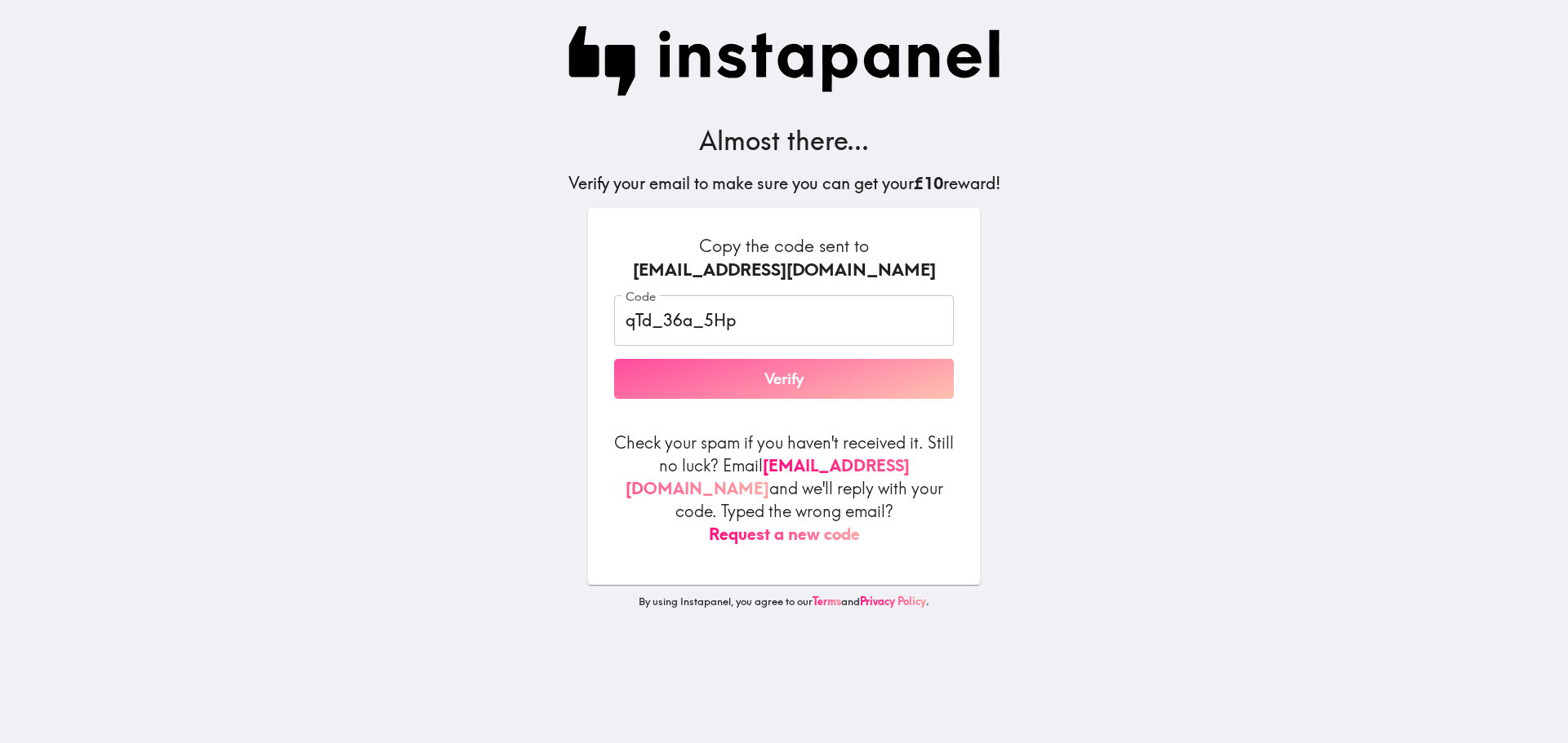
click at [767, 380] on button "Verify" at bounding box center [784, 379] width 340 height 41
